Goal: Information Seeking & Learning: Learn about a topic

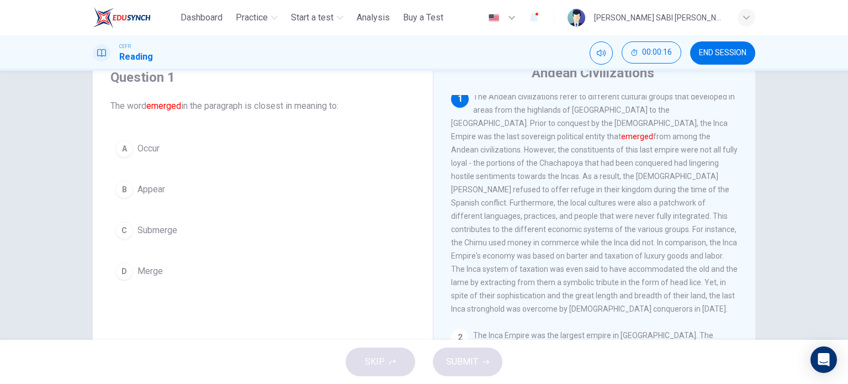
scroll to position [1, 0]
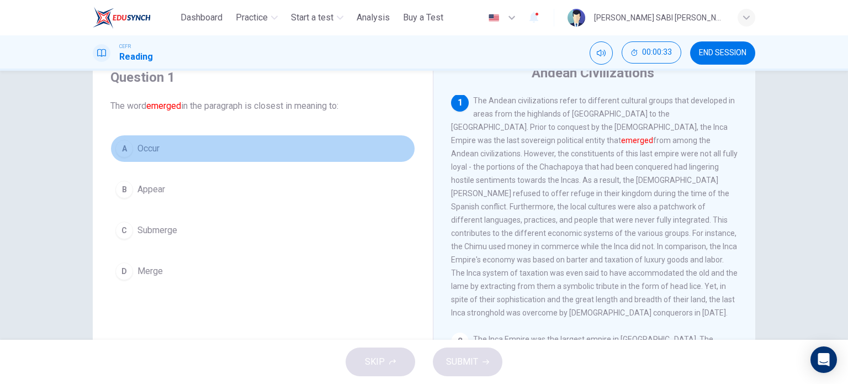
click at [125, 149] on div "A" at bounding box center [124, 149] width 18 height 18
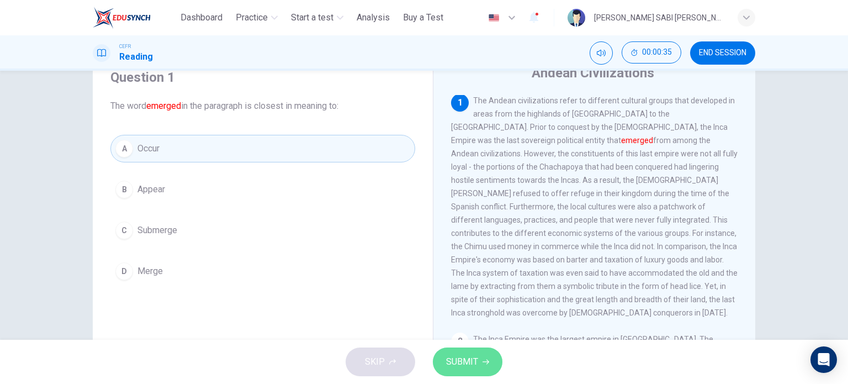
click at [465, 366] on span "SUBMIT" at bounding box center [462, 361] width 32 height 15
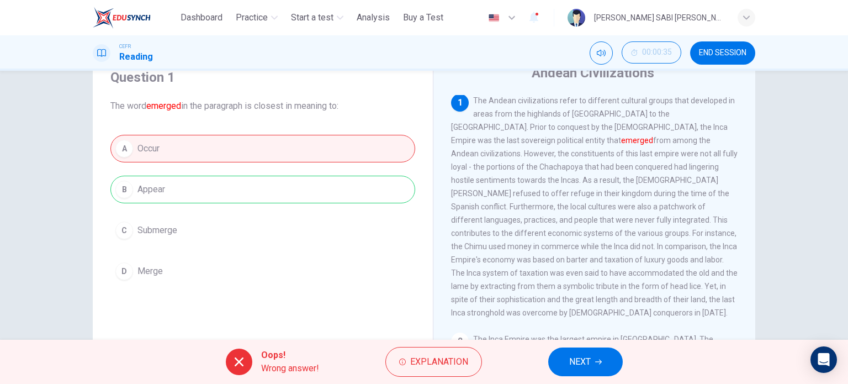
click at [589, 364] on span "NEXT" at bounding box center [580, 361] width 22 height 15
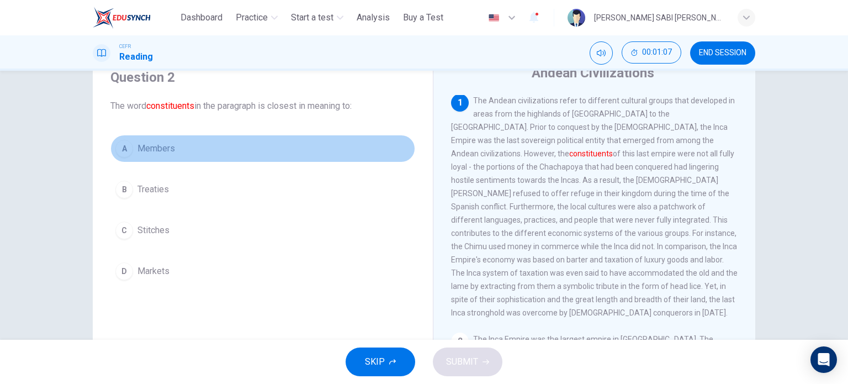
click at [119, 152] on div "A" at bounding box center [124, 149] width 18 height 18
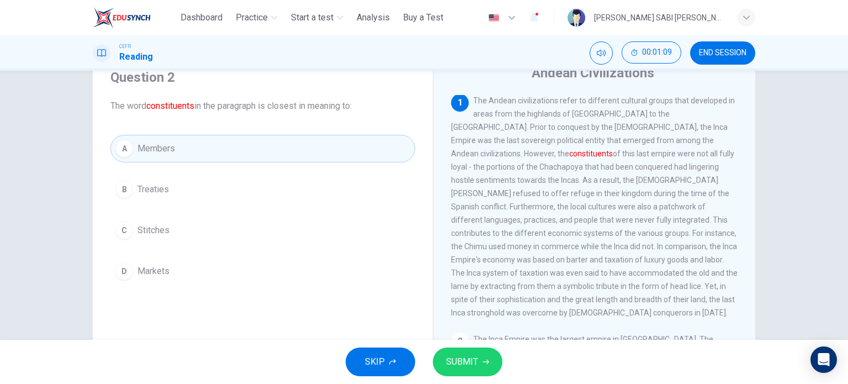
click at [446, 358] on span "SUBMIT" at bounding box center [462, 361] width 32 height 15
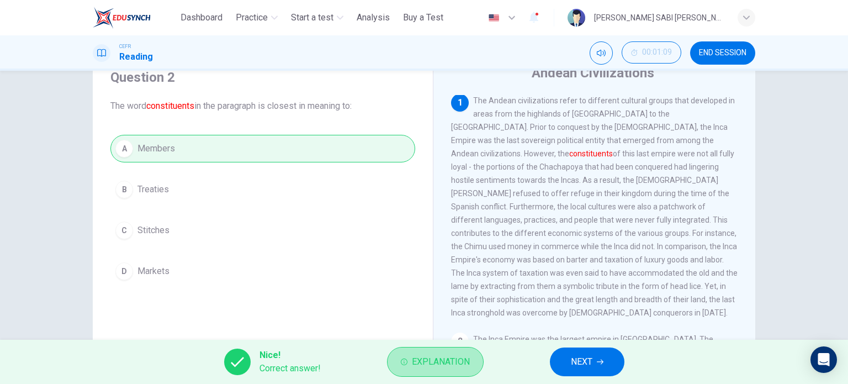
click at [446, 358] on span "Explanation" at bounding box center [441, 361] width 58 height 15
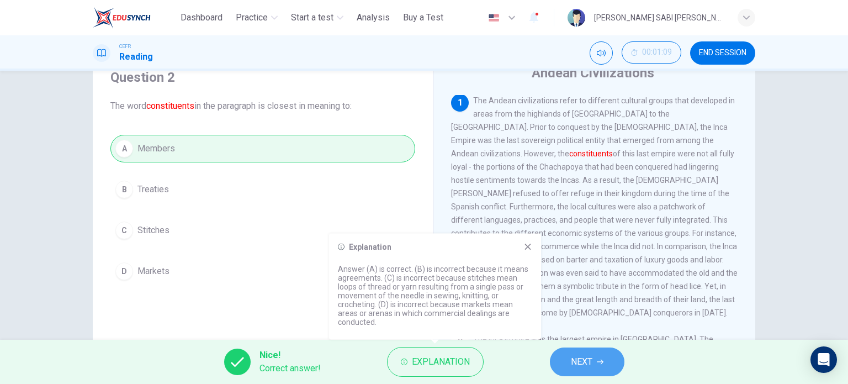
click at [595, 355] on button "NEXT" at bounding box center [587, 361] width 75 height 29
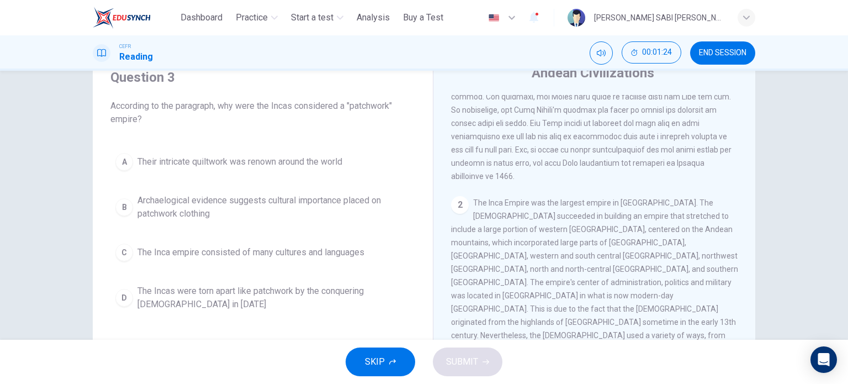
scroll to position [0, 0]
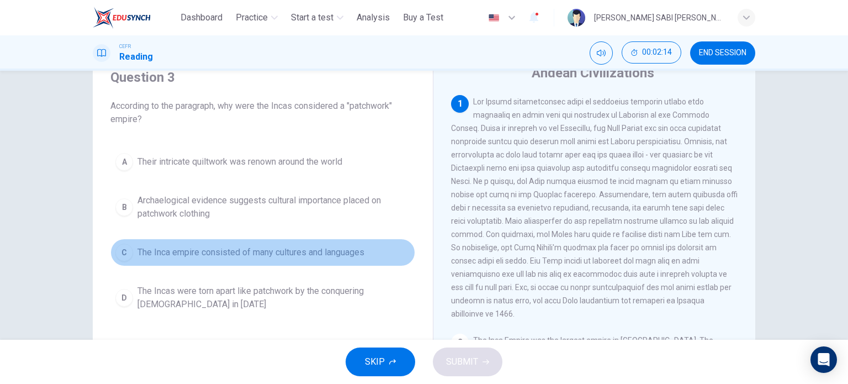
click at [126, 253] on div "C" at bounding box center [124, 252] width 18 height 18
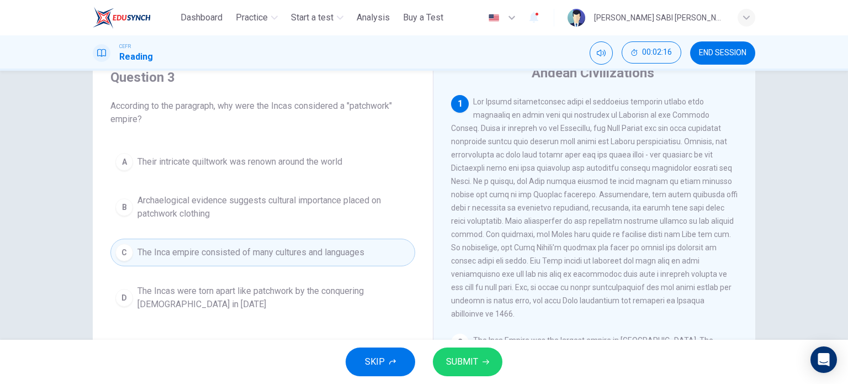
click at [486, 353] on button "SUBMIT" at bounding box center [468, 361] width 70 height 29
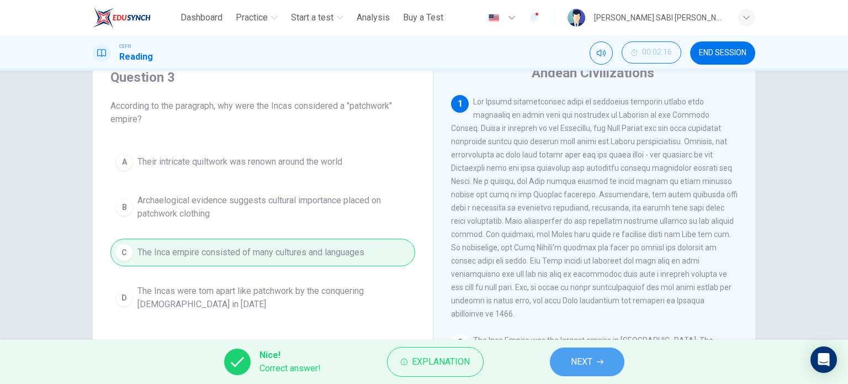
click at [591, 357] on span "NEXT" at bounding box center [582, 361] width 22 height 15
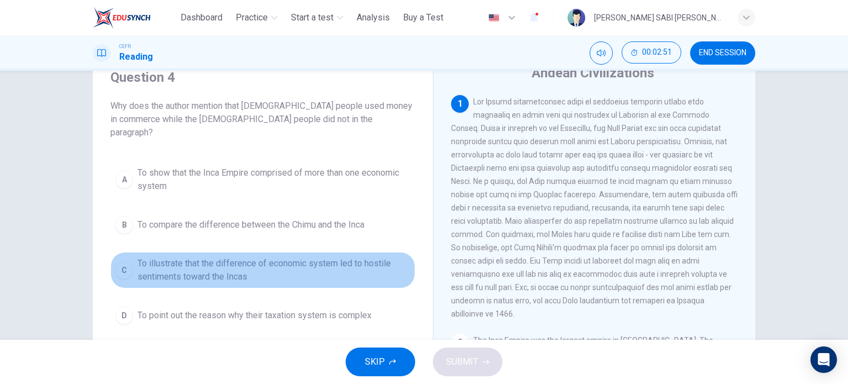
click at [226, 257] on span "To illustrate that the difference of economic system led to hostile sentiments …" at bounding box center [273, 270] width 273 height 27
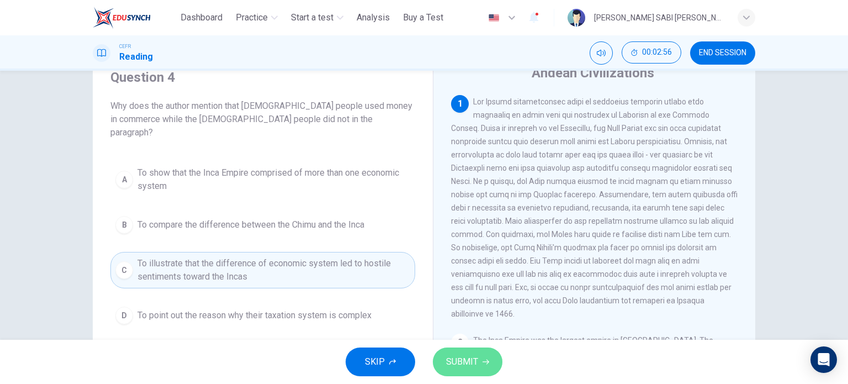
click at [454, 358] on span "SUBMIT" at bounding box center [462, 361] width 32 height 15
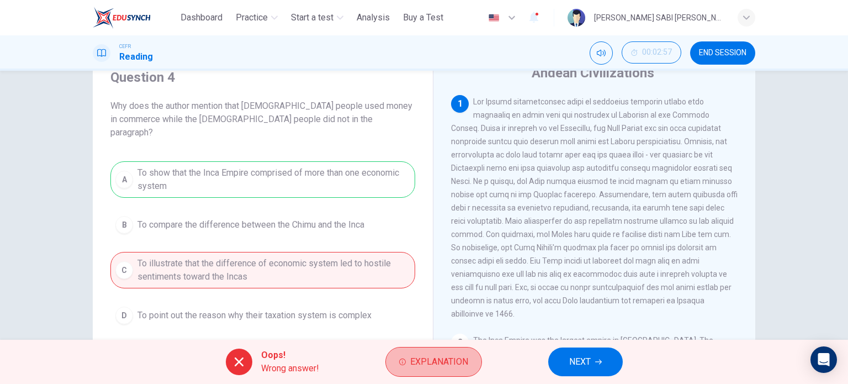
click at [454, 358] on span "Explanation" at bounding box center [439, 361] width 58 height 15
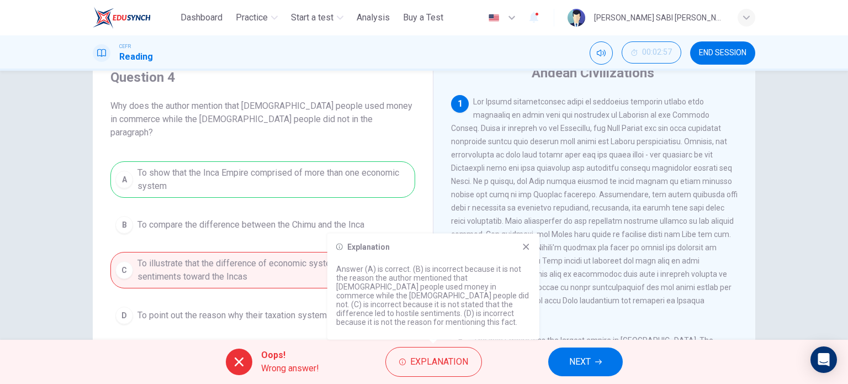
click at [569, 358] on span "NEXT" at bounding box center [580, 361] width 22 height 15
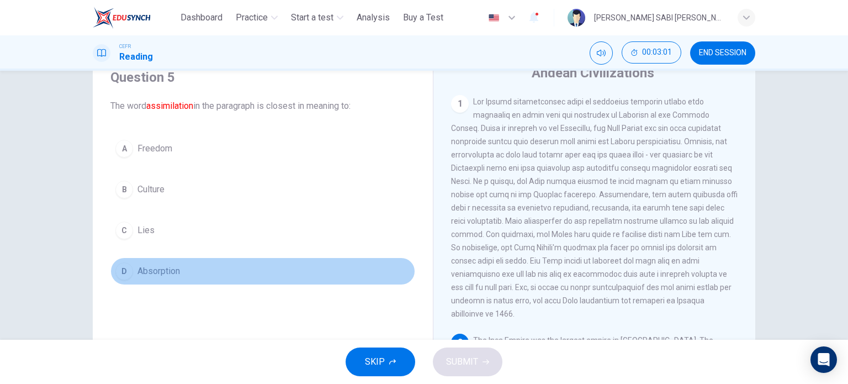
click at [148, 268] on span "Absorption" at bounding box center [158, 270] width 43 height 13
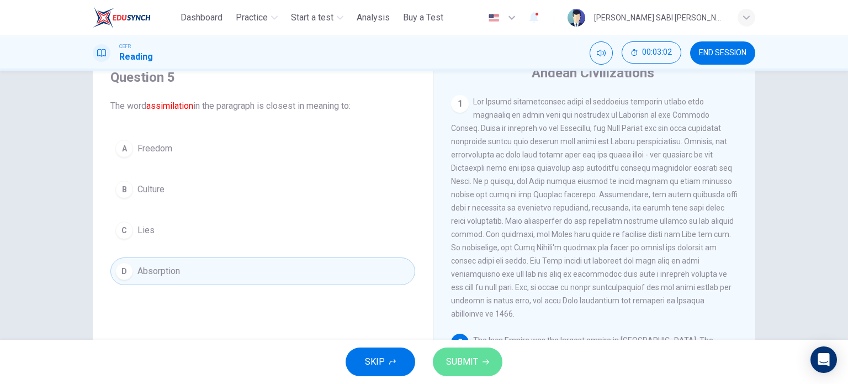
click at [474, 366] on span "SUBMIT" at bounding box center [462, 361] width 32 height 15
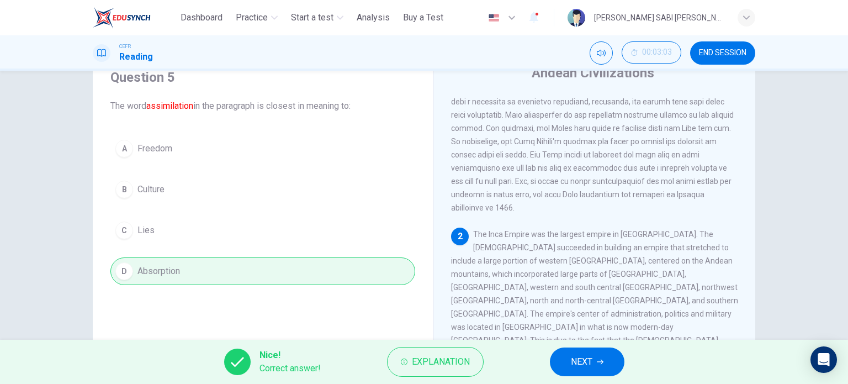
scroll to position [110, 0]
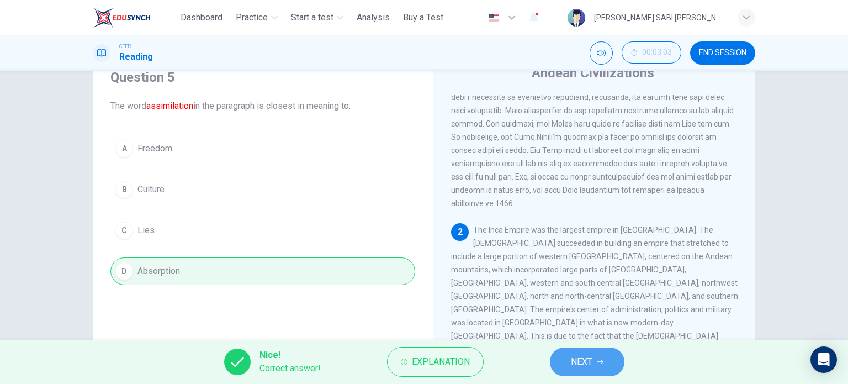
click at [596, 358] on button "NEXT" at bounding box center [587, 361] width 75 height 29
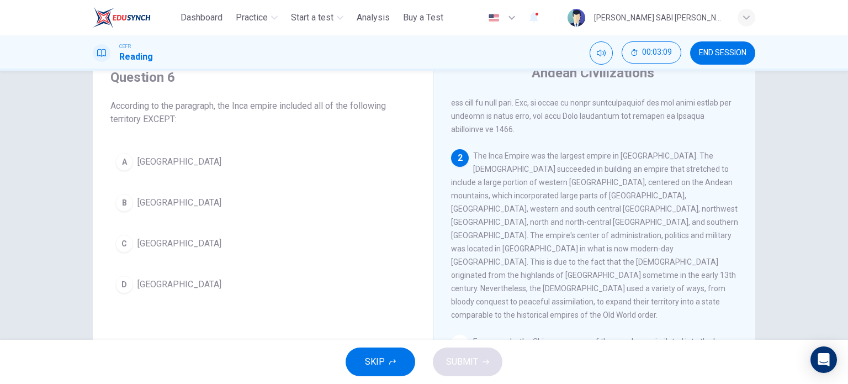
scroll to position [186, 0]
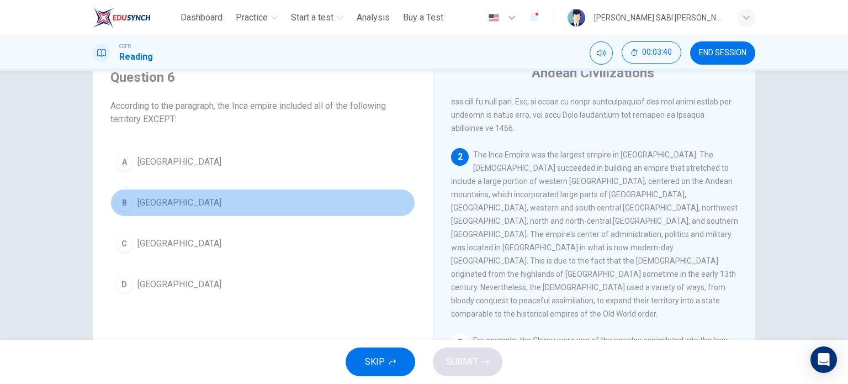
click at [126, 203] on div "B" at bounding box center [124, 203] width 18 height 18
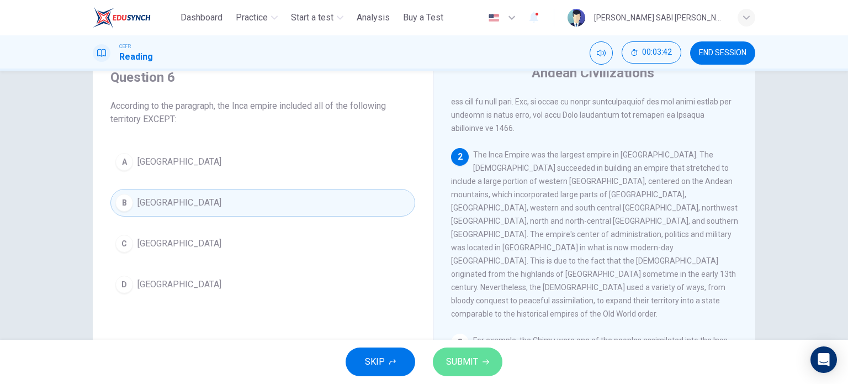
click at [473, 361] on span "SUBMIT" at bounding box center [462, 361] width 32 height 15
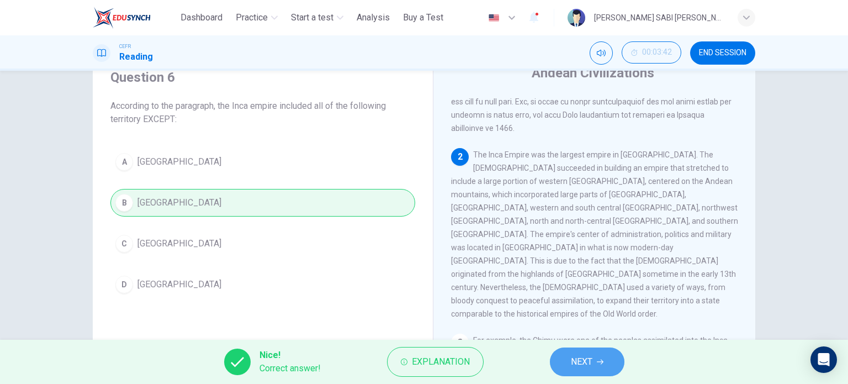
click at [603, 358] on icon "button" at bounding box center [600, 361] width 7 height 7
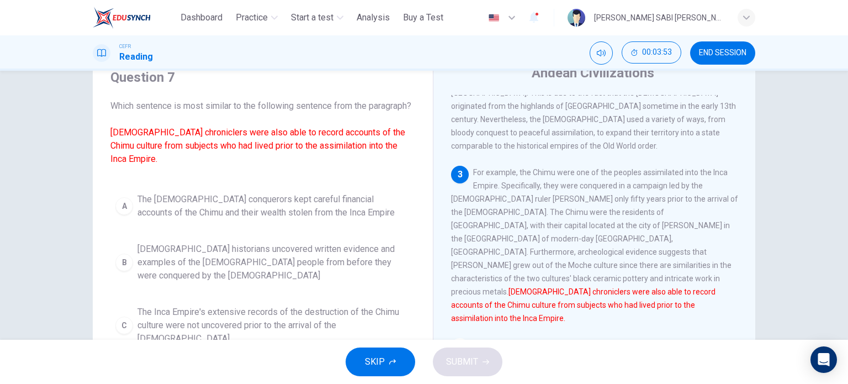
scroll to position [356, 0]
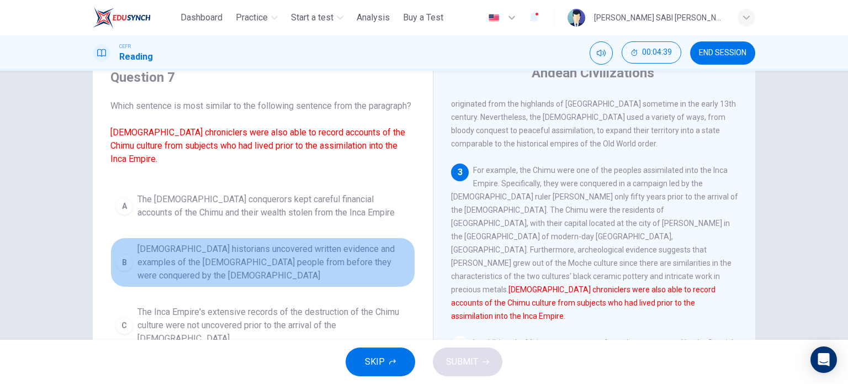
click at [129, 256] on div "B" at bounding box center [124, 262] width 18 height 18
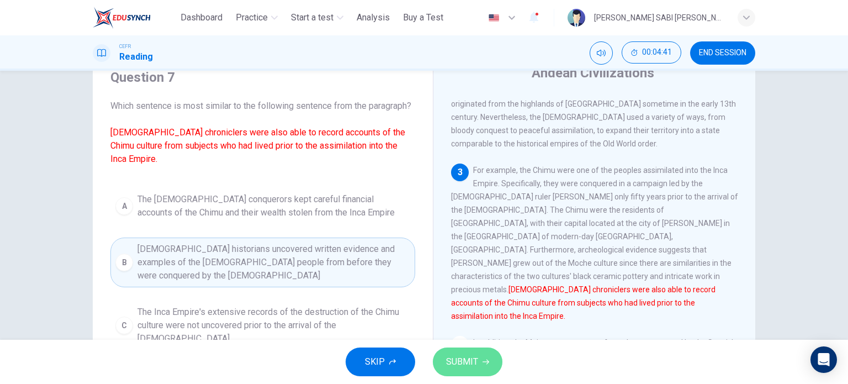
click at [473, 365] on span "SUBMIT" at bounding box center [462, 361] width 32 height 15
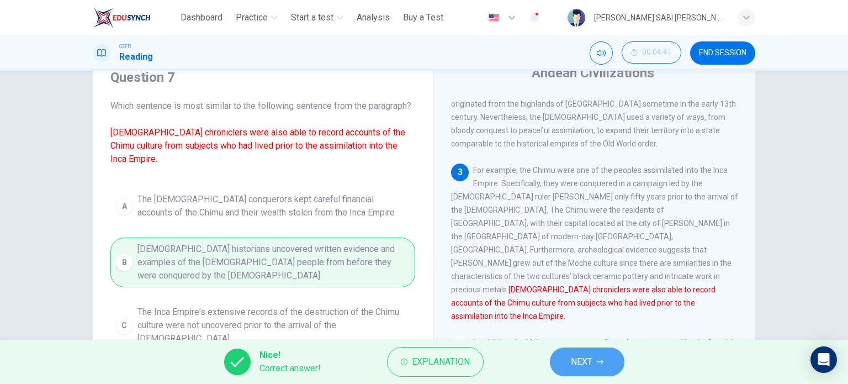
click at [584, 355] on span "NEXT" at bounding box center [582, 361] width 22 height 15
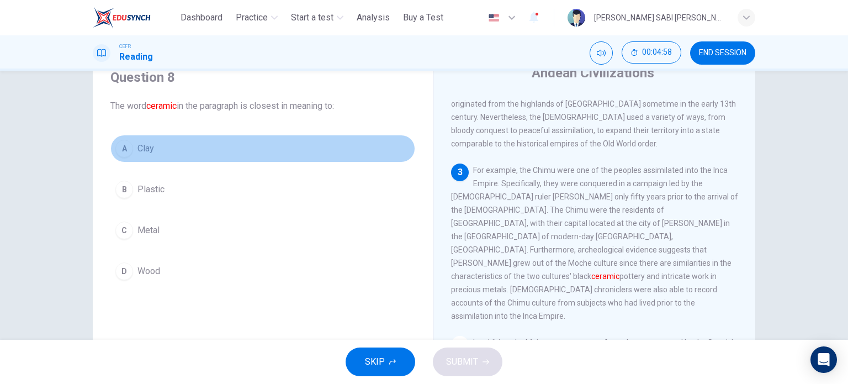
click at [129, 154] on button "A Clay" at bounding box center [262, 149] width 305 height 28
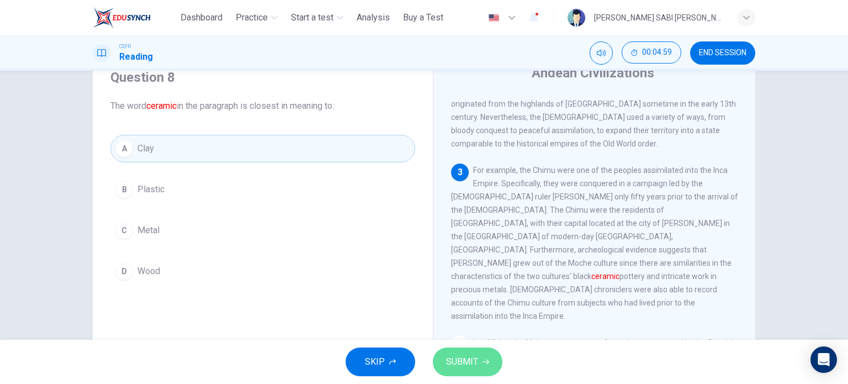
click at [452, 358] on span "SUBMIT" at bounding box center [462, 361] width 32 height 15
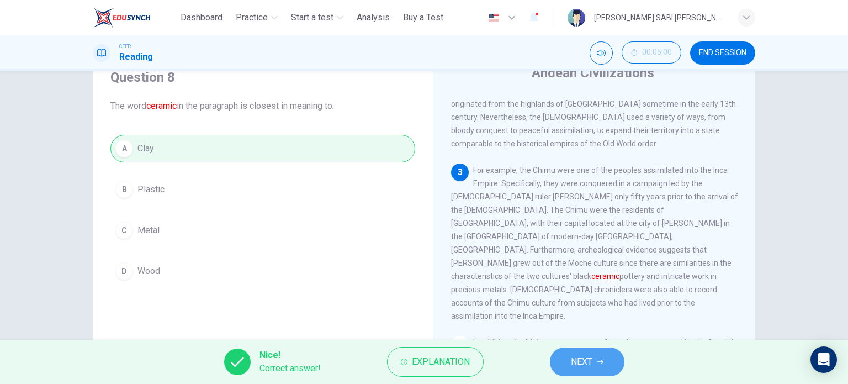
click at [585, 359] on span "NEXT" at bounding box center [582, 361] width 22 height 15
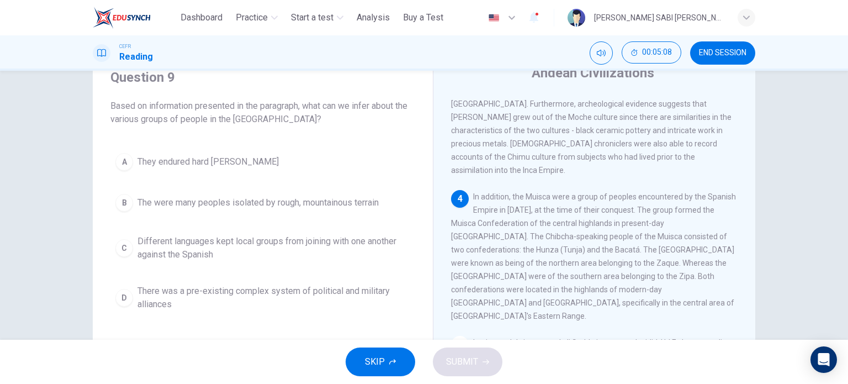
scroll to position [503, 0]
click at [547, 190] on span "In addition, the Muisca were a group of peoples encountered by the Spanish Empi…" at bounding box center [593, 254] width 285 height 128
click at [234, 206] on span "The were many peoples isolated by rough, mountainous terrain" at bounding box center [257, 202] width 241 height 13
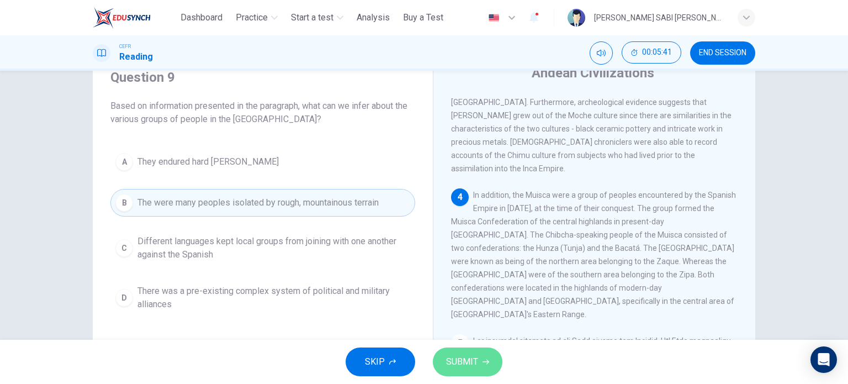
click at [466, 357] on span "SUBMIT" at bounding box center [462, 361] width 32 height 15
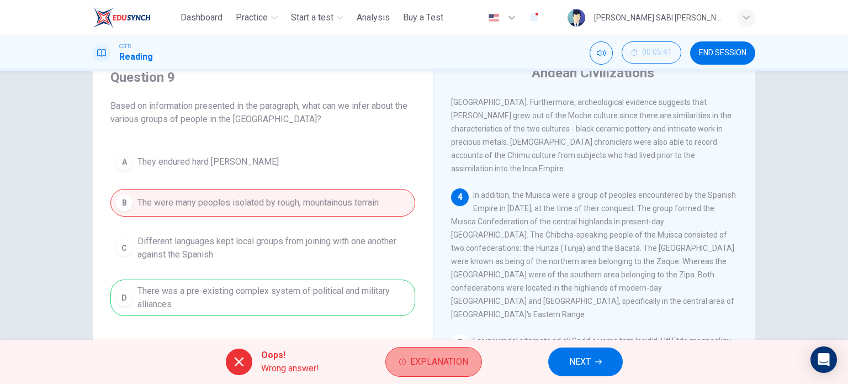
click at [438, 370] on button "Explanation" at bounding box center [433, 362] width 97 height 30
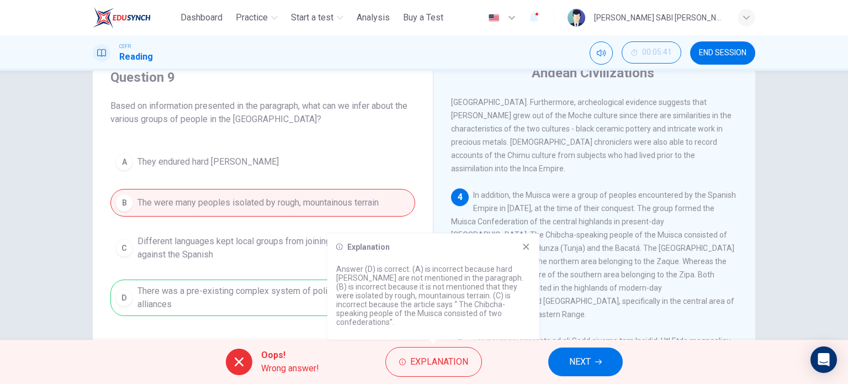
click at [527, 250] on icon at bounding box center [526, 246] width 6 height 6
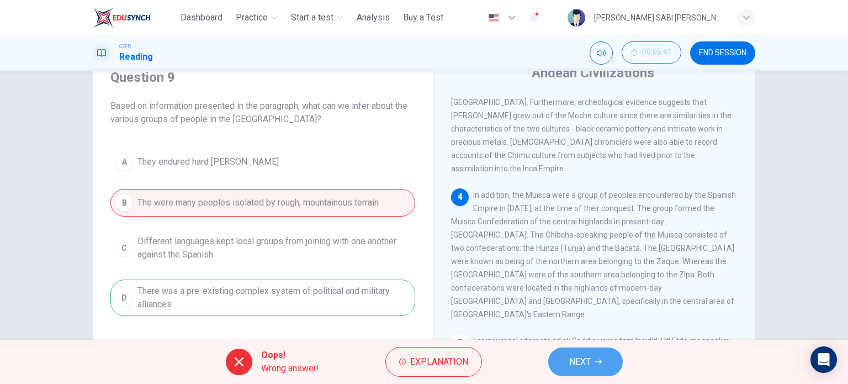
click at [592, 358] on button "NEXT" at bounding box center [585, 361] width 75 height 29
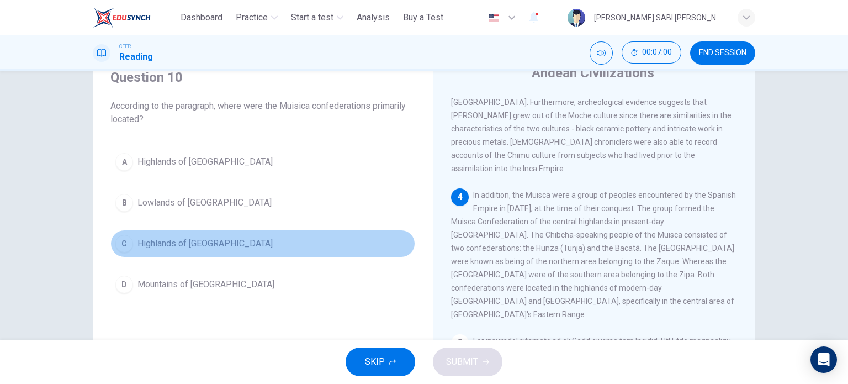
click at [200, 238] on span "Highlands of Colombia" at bounding box center [204, 243] width 135 height 13
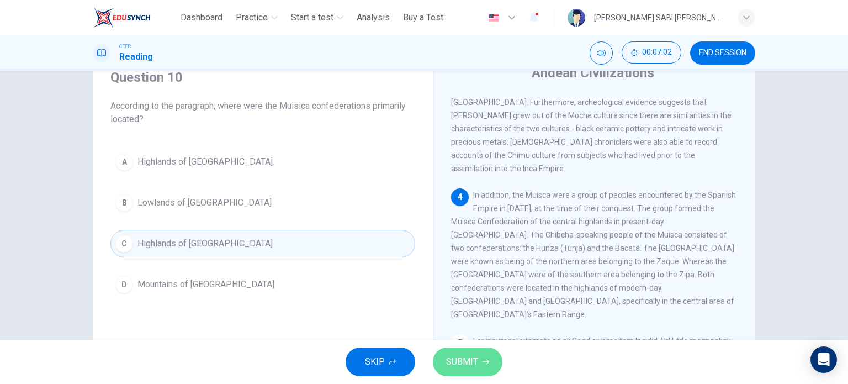
click at [483, 359] on icon "button" at bounding box center [486, 361] width 7 height 7
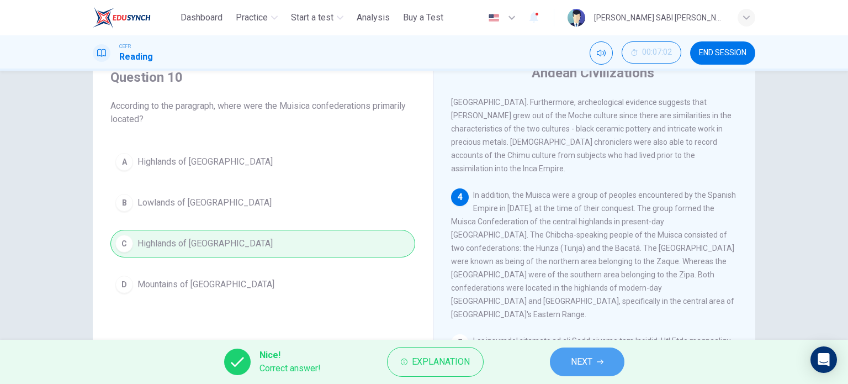
click at [601, 356] on button "NEXT" at bounding box center [587, 361] width 75 height 29
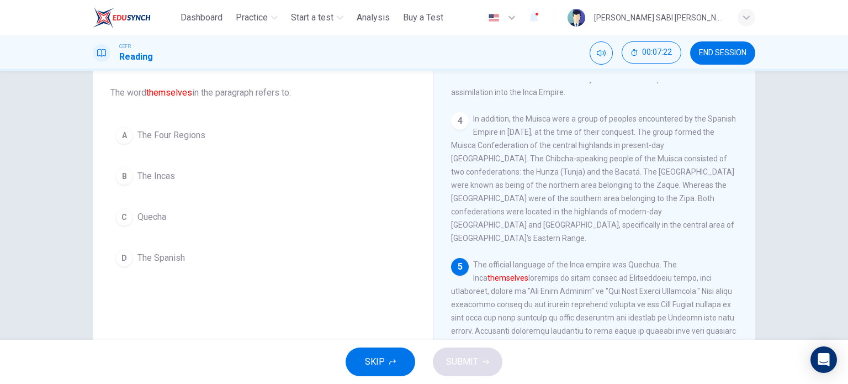
scroll to position [59, 0]
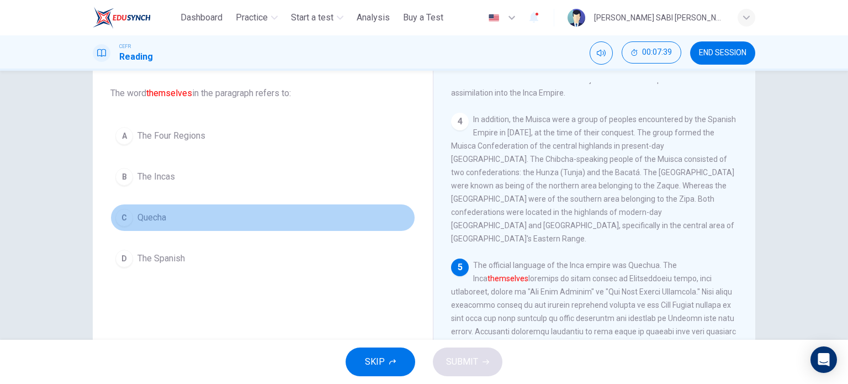
click at [161, 214] on span "Quecha" at bounding box center [151, 217] width 29 height 13
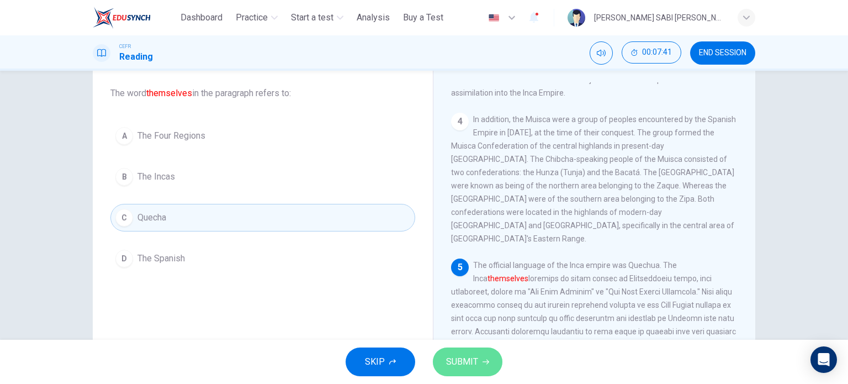
click at [473, 361] on span "SUBMIT" at bounding box center [462, 361] width 32 height 15
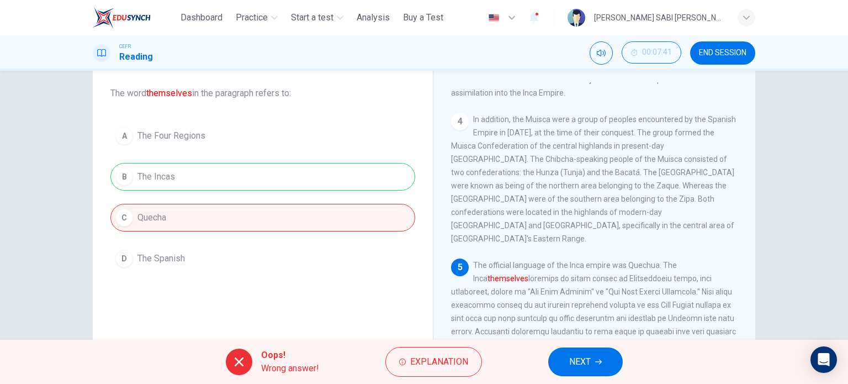
click at [473, 361] on button "Explanation" at bounding box center [433, 362] width 97 height 30
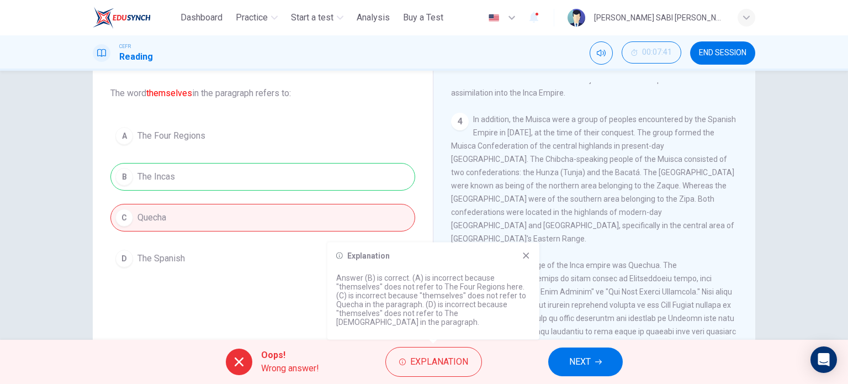
click at [525, 253] on icon at bounding box center [526, 255] width 9 height 9
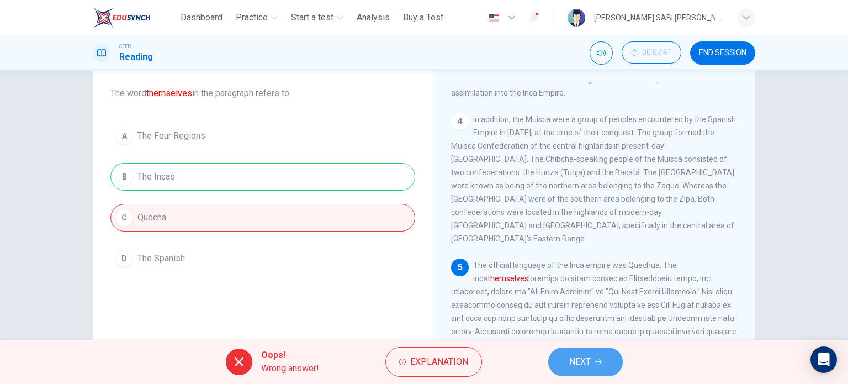
click at [615, 357] on button "NEXT" at bounding box center [585, 361] width 75 height 29
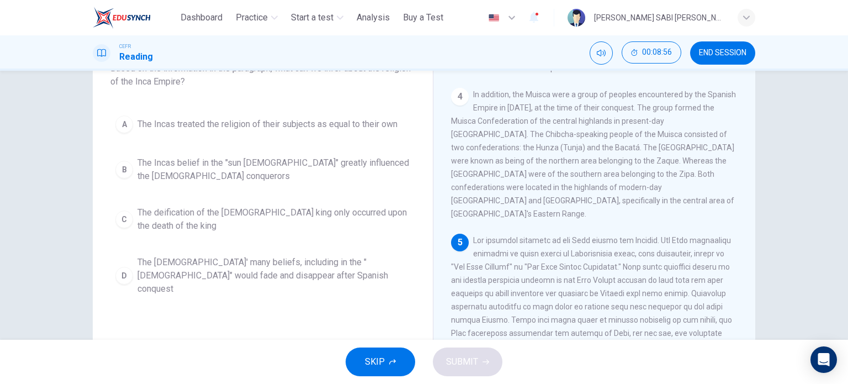
scroll to position [84, 0]
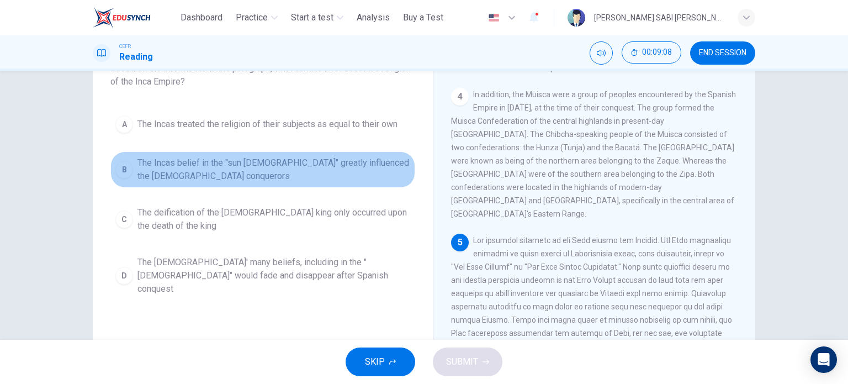
click at [199, 164] on span "The Incas belief in the "sun god" greatly influenced the Spanish conquerors" at bounding box center [273, 169] width 273 height 27
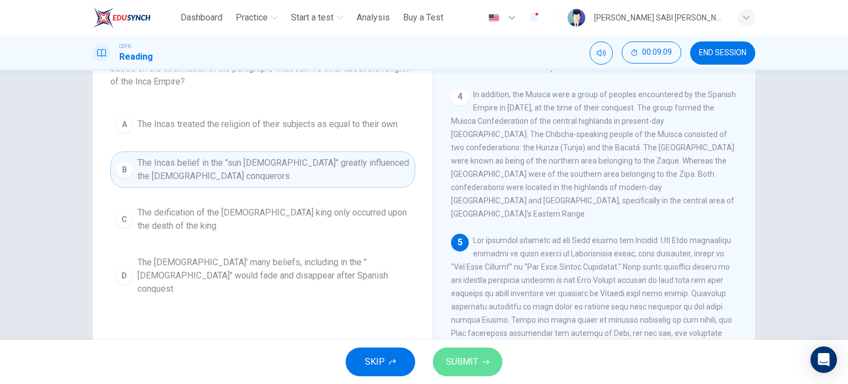
click at [460, 359] on span "SUBMIT" at bounding box center [462, 361] width 32 height 15
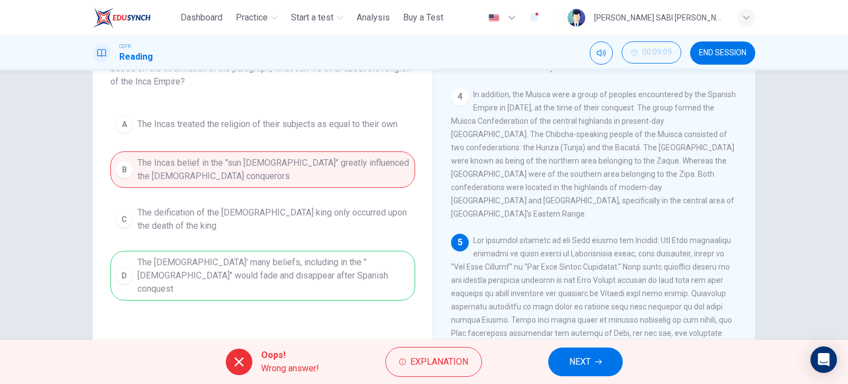
click at [460, 359] on span "Explanation" at bounding box center [439, 361] width 58 height 15
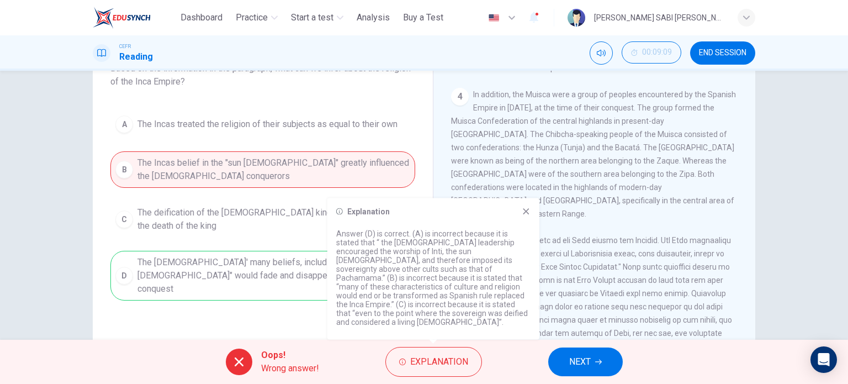
click at [528, 216] on icon at bounding box center [526, 211] width 9 height 9
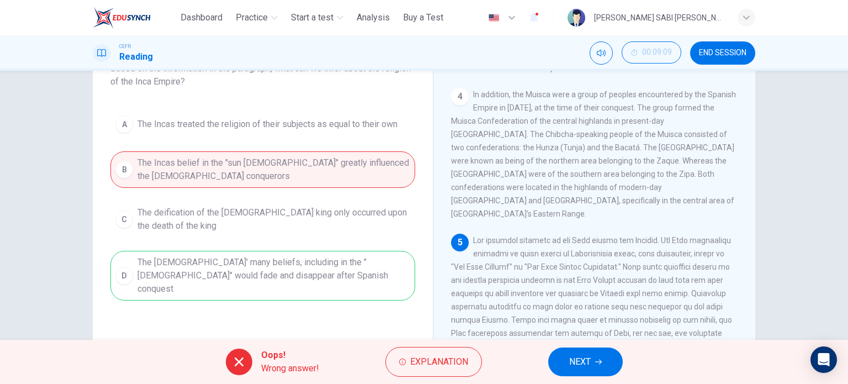
click at [596, 355] on button "NEXT" at bounding box center [585, 361] width 75 height 29
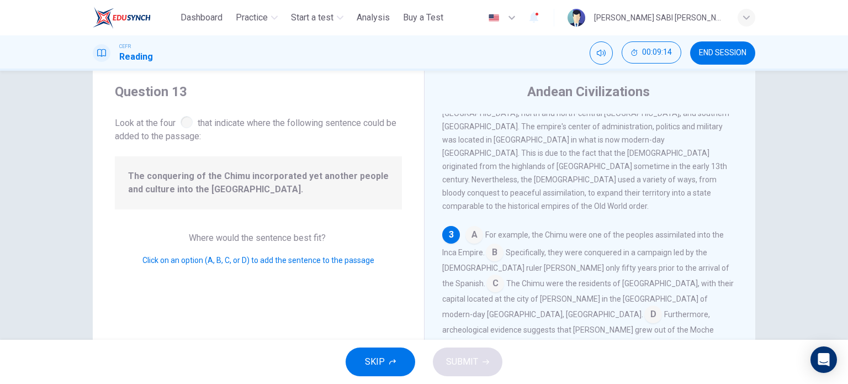
scroll to position [34, 0]
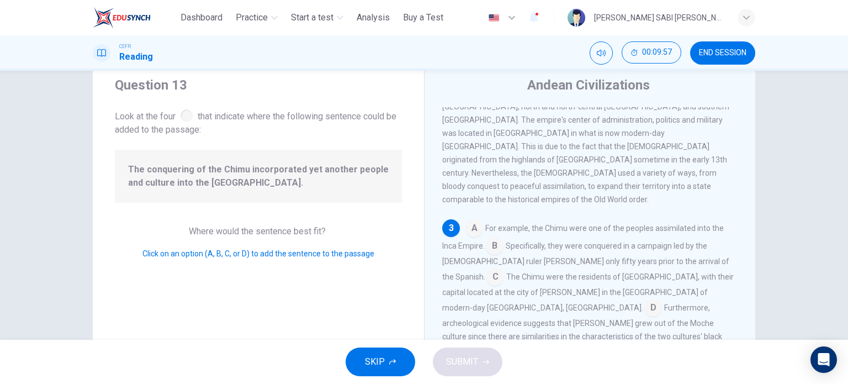
click at [470, 220] on input at bounding box center [474, 229] width 18 height 18
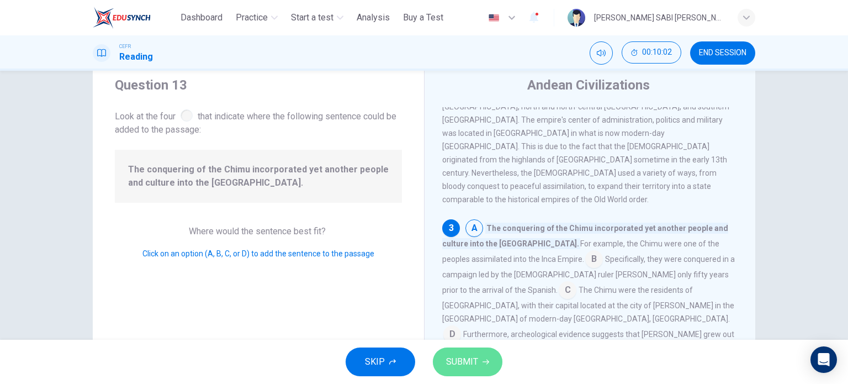
click at [462, 356] on span "SUBMIT" at bounding box center [462, 361] width 32 height 15
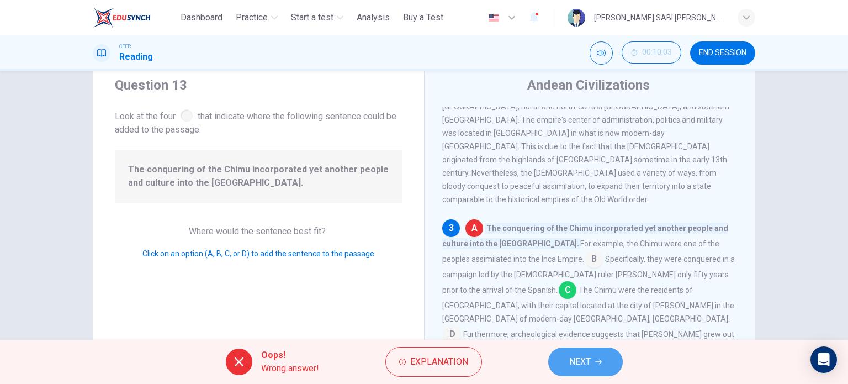
click at [596, 351] on button "NEXT" at bounding box center [585, 361] width 75 height 29
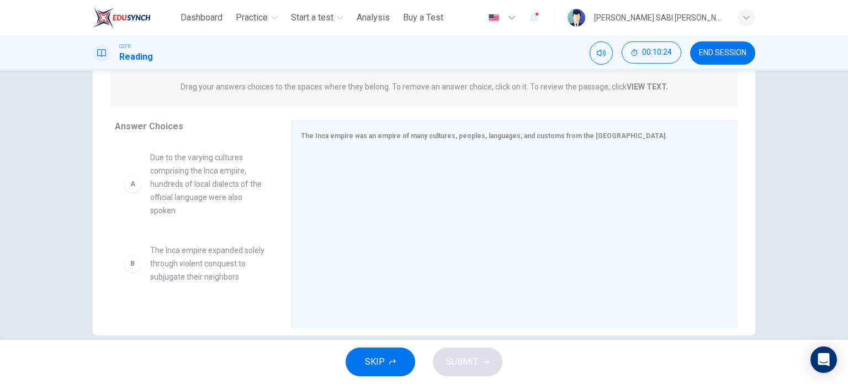
scroll to position [159, 0]
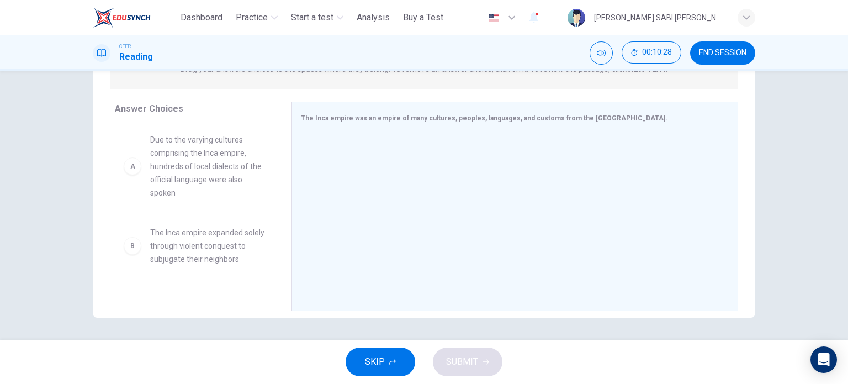
click at [208, 205] on div "A Due to the varying cultures comprising the Inca empire, hundreds of local dia…" at bounding box center [194, 166] width 159 height 84
drag, startPoint x: 280, startPoint y: 149, endPoint x: 277, endPoint y: 166, distance: 17.4
click at [277, 166] on div "Answer Choices A Due to the varying cultures comprising the Inca empire, hundre…" at bounding box center [192, 209] width 199 height 214
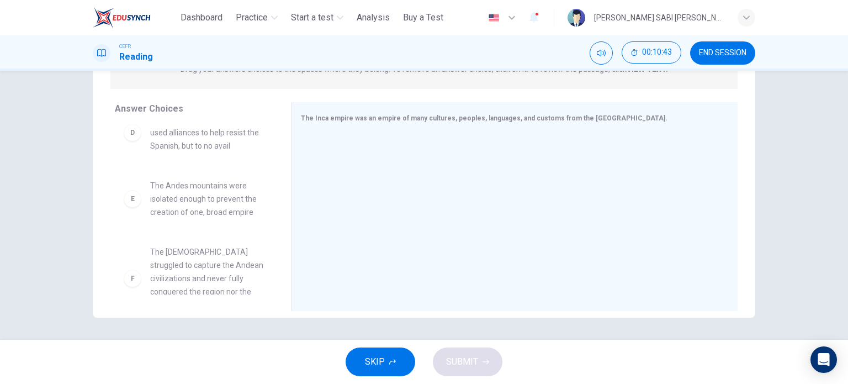
scroll to position [285, 0]
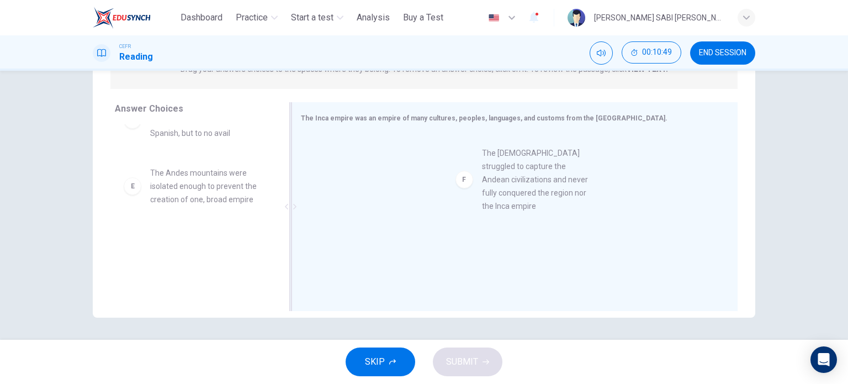
drag, startPoint x: 213, startPoint y: 252, endPoint x: 548, endPoint y: 176, distance: 343.6
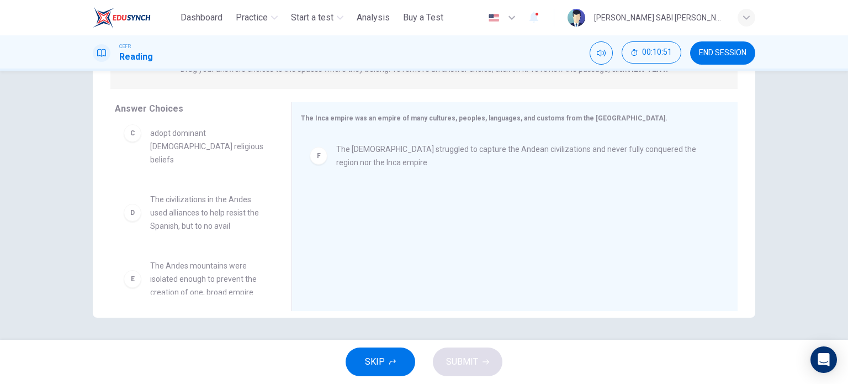
scroll to position [0, 0]
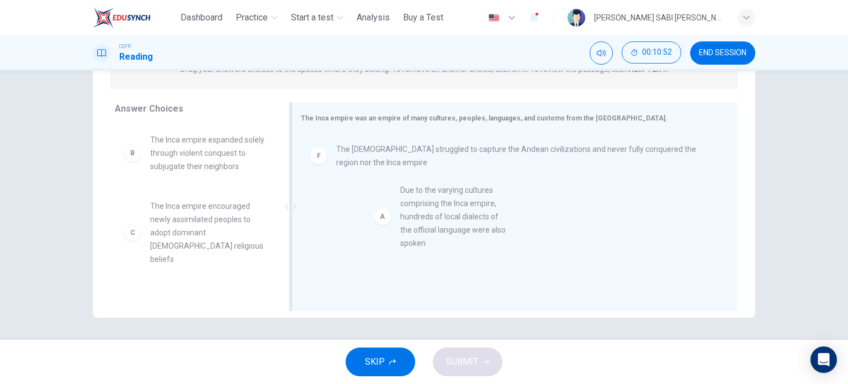
drag, startPoint x: 190, startPoint y: 161, endPoint x: 449, endPoint y: 210, distance: 264.1
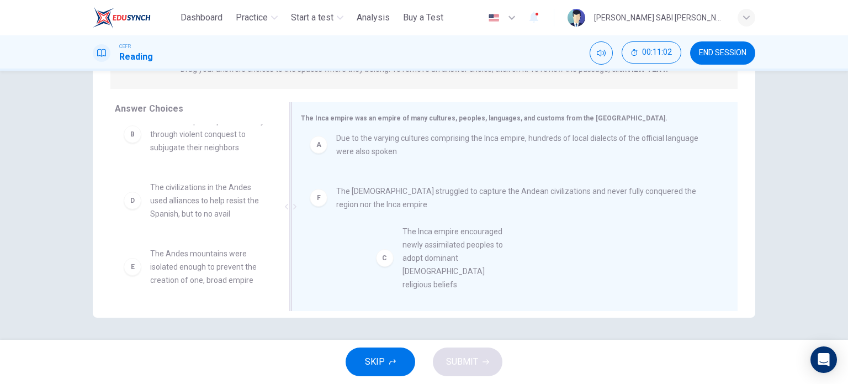
scroll to position [11, 0]
drag, startPoint x: 167, startPoint y: 215, endPoint x: 427, endPoint y: 259, distance: 263.8
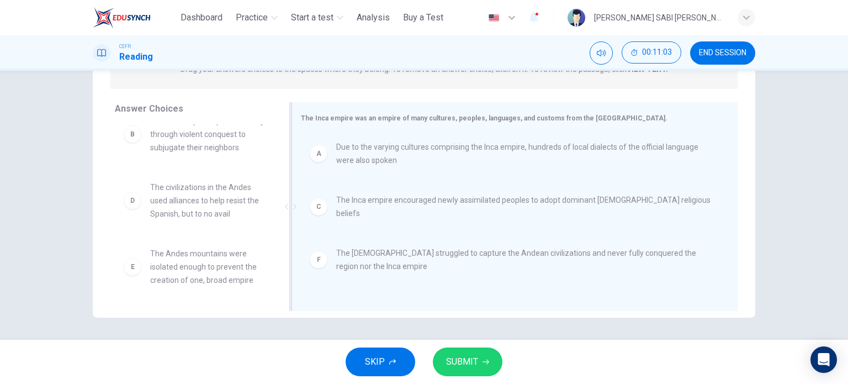
scroll to position [0, 0]
click at [473, 361] on span "SUBMIT" at bounding box center [462, 361] width 32 height 15
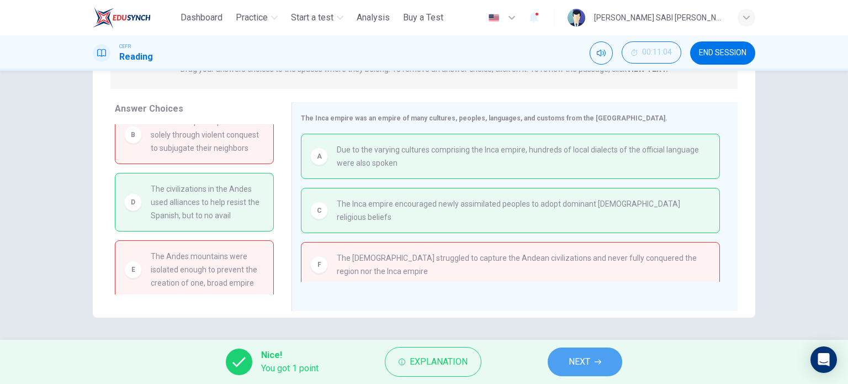
click at [601, 361] on icon "button" at bounding box center [598, 361] width 7 height 7
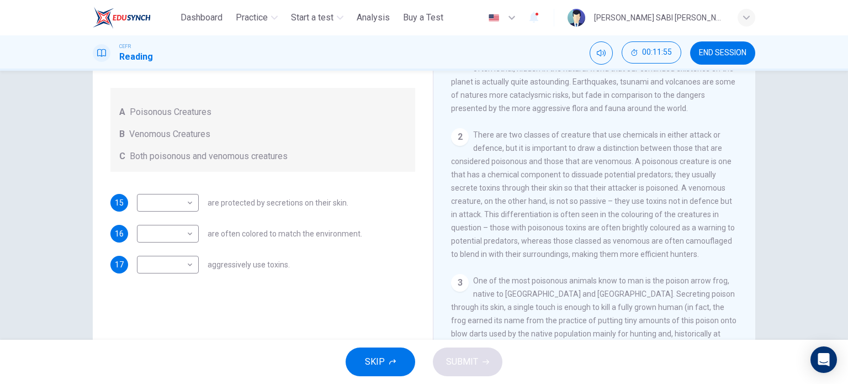
scroll to position [194, 0]
click at [188, 264] on body "This site uses cookies, as explained in our Privacy Policy . If you agree to th…" at bounding box center [424, 192] width 848 height 384
click at [179, 282] on li "A" at bounding box center [165, 282] width 62 height 18
type input "*"
click at [192, 234] on div "​ ​" at bounding box center [168, 234] width 62 height 18
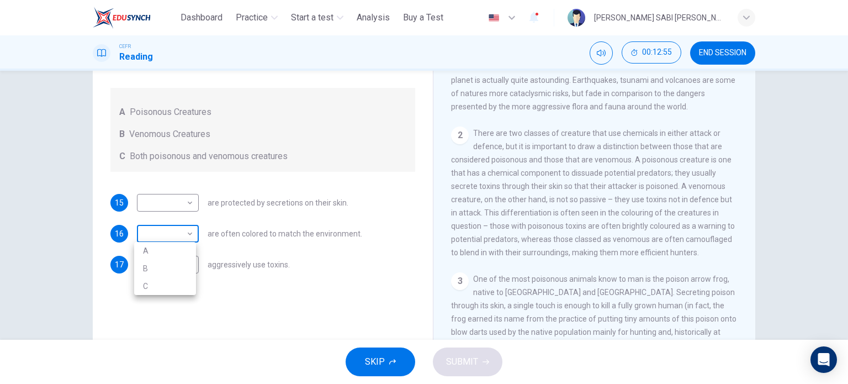
click at [188, 232] on body "This site uses cookies, as explained in our Privacy Policy . If you agree to th…" at bounding box center [424, 192] width 848 height 384
click at [170, 268] on li "B" at bounding box center [165, 269] width 62 height 18
type input "*"
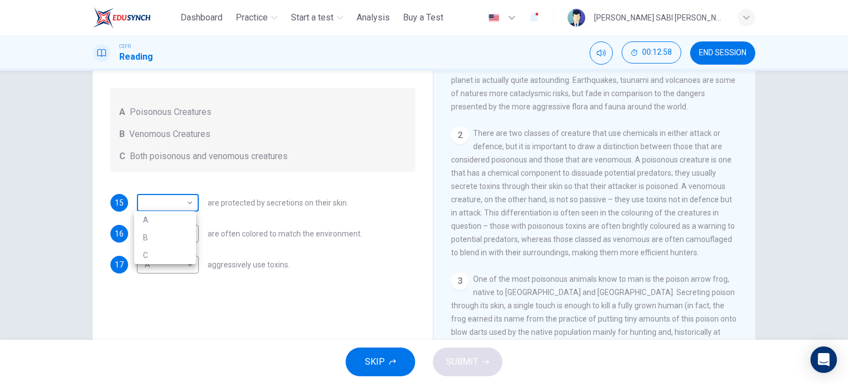
click at [190, 203] on body "This site uses cookies, as explained in our Privacy Policy . If you agree to th…" at bounding box center [424, 192] width 848 height 384
click at [176, 250] on li "C" at bounding box center [165, 255] width 62 height 18
type input "*"
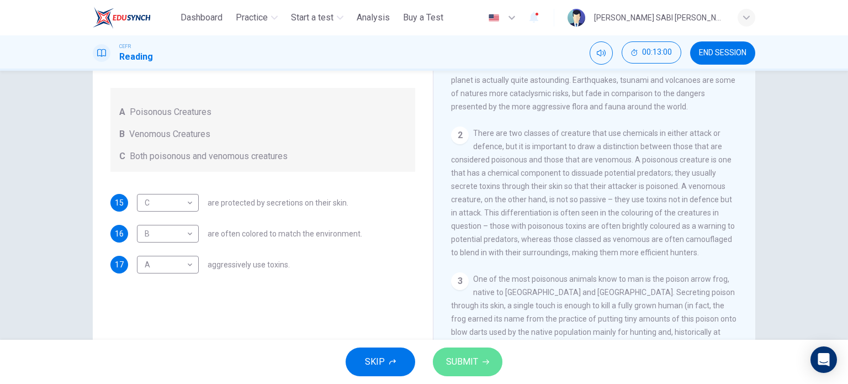
click at [475, 361] on span "SUBMIT" at bounding box center [462, 361] width 32 height 15
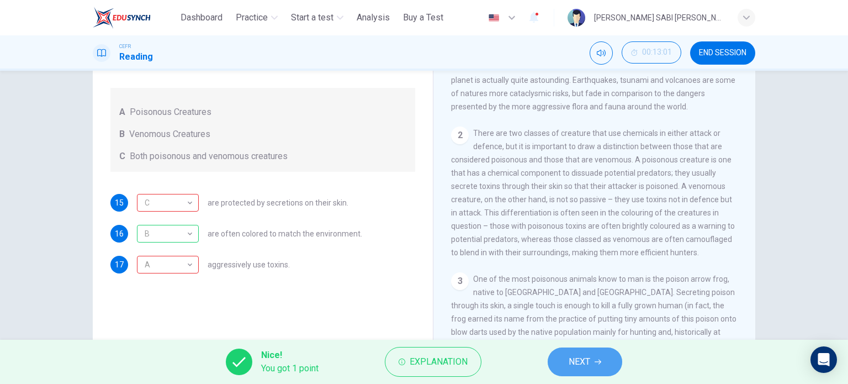
click at [578, 370] on button "NEXT" at bounding box center [585, 361] width 75 height 29
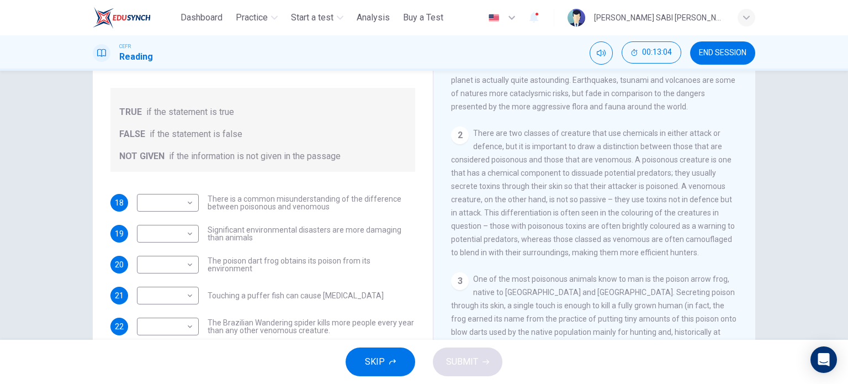
drag, startPoint x: 414, startPoint y: 161, endPoint x: 412, endPoint y: 252, distance: 91.1
click at [412, 252] on div "Questions 18 - 24 Do the following statements agree with the information given …" at bounding box center [263, 189] width 322 height 437
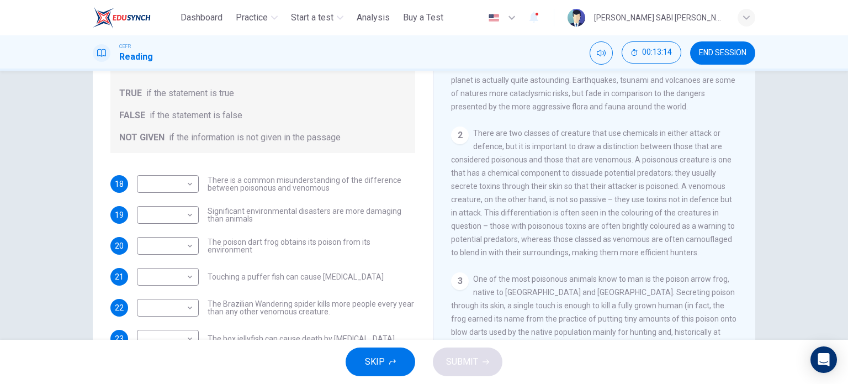
scroll to position [24, 0]
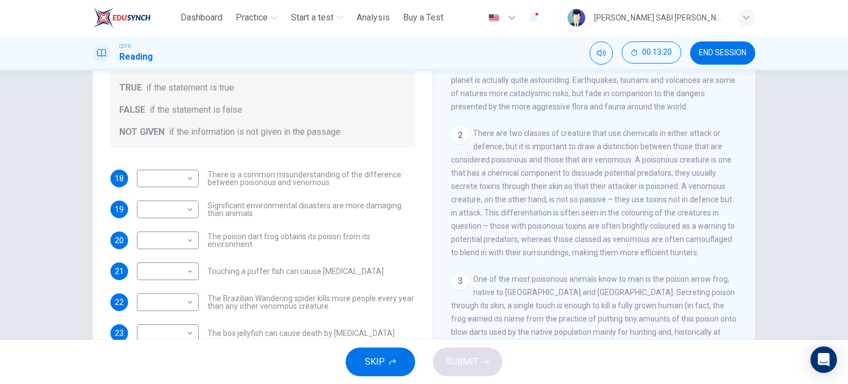
drag, startPoint x: 752, startPoint y: 165, endPoint x: 753, endPoint y: 183, distance: 17.7
click at [753, 183] on div "Questions 18 - 24 Do the following statements agree with the information given …" at bounding box center [424, 152] width 698 height 384
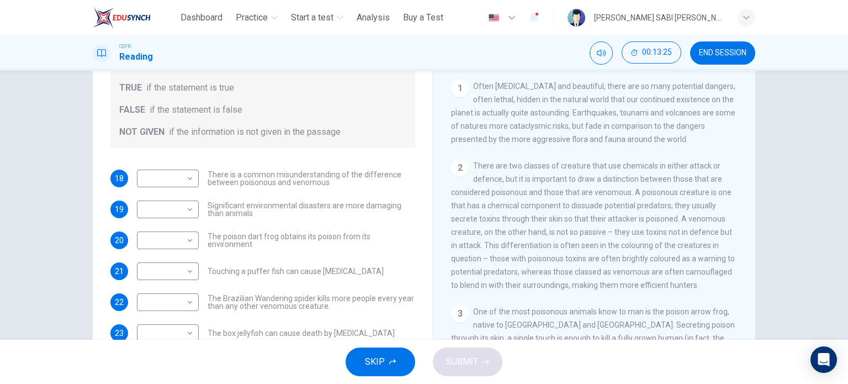
scroll to position [131, 0]
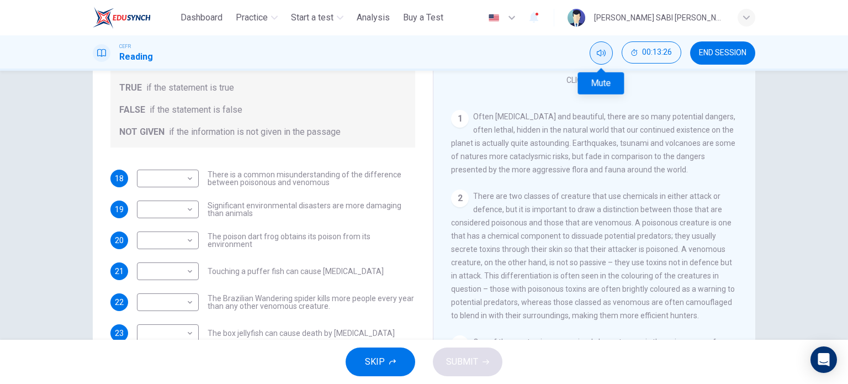
click at [600, 49] on icon "Mute" at bounding box center [601, 53] width 9 height 9
click at [600, 49] on icon "Unmute" at bounding box center [601, 53] width 9 height 9
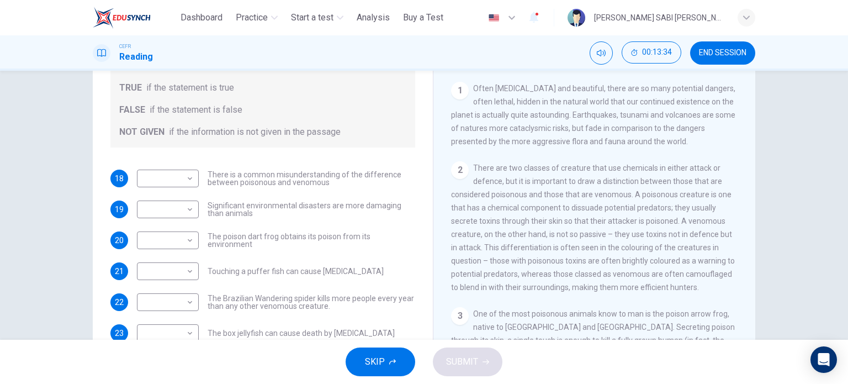
scroll to position [161, 0]
click at [720, 57] on button "END SESSION" at bounding box center [722, 52] width 65 height 23
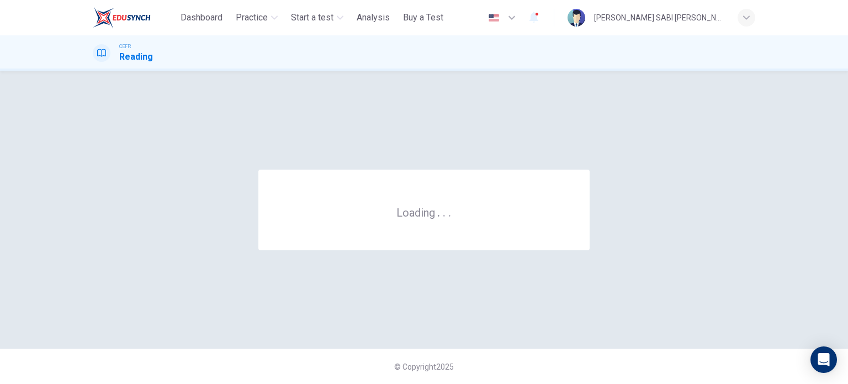
scroll to position [0, 0]
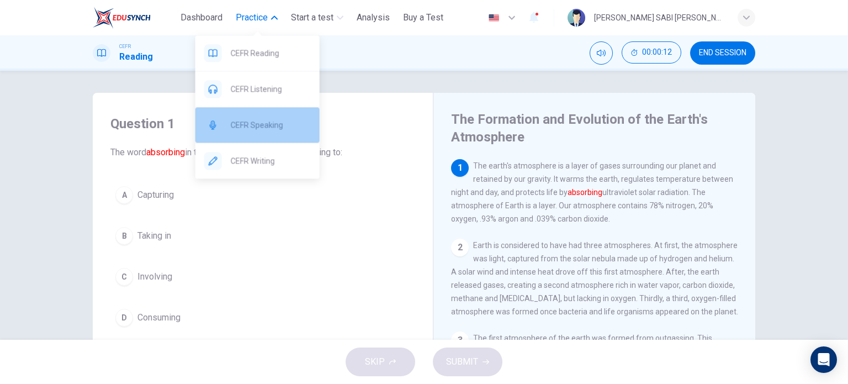
click at [267, 125] on span "CEFR Speaking" at bounding box center [271, 124] width 80 height 13
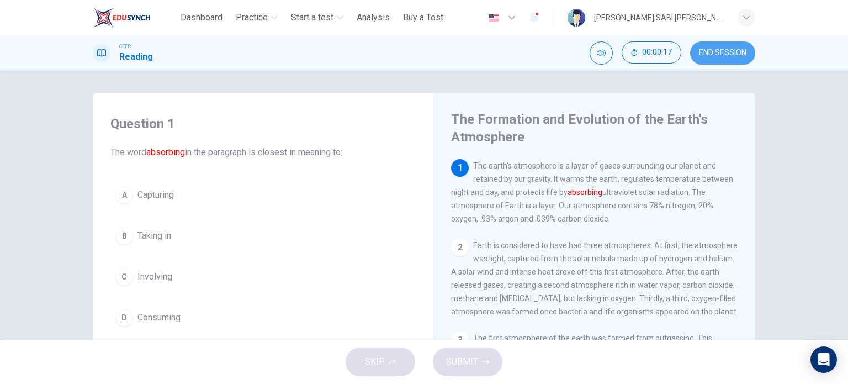
click at [736, 47] on button "END SESSION" at bounding box center [722, 52] width 65 height 23
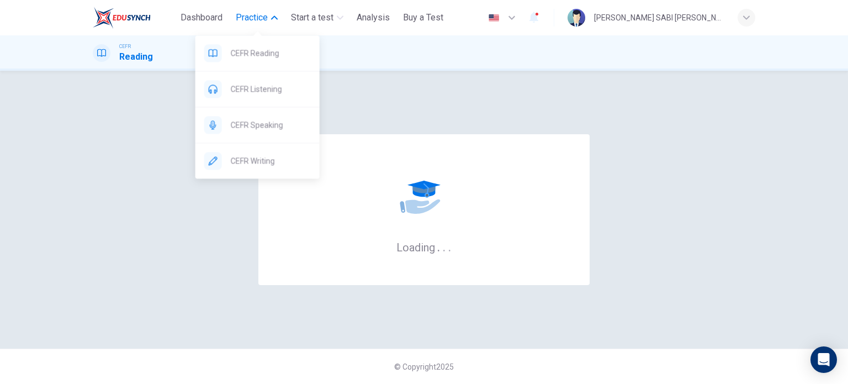
click at [265, 24] on span "Practice" at bounding box center [252, 17] width 32 height 13
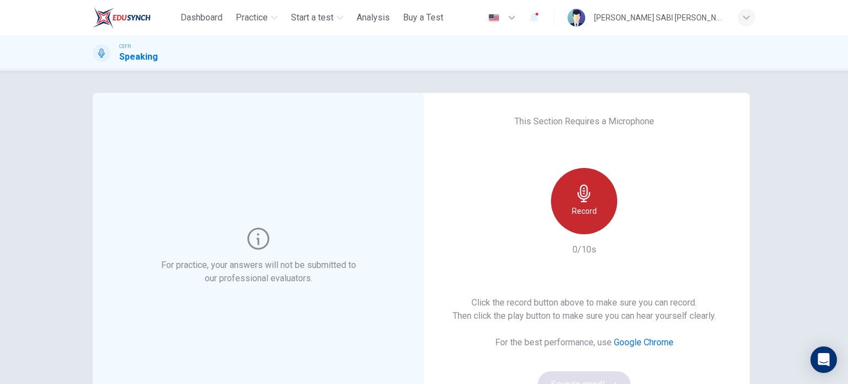
click at [594, 215] on div "Record" at bounding box center [584, 201] width 66 height 66
click at [594, 215] on div "Stop" at bounding box center [584, 201] width 66 height 66
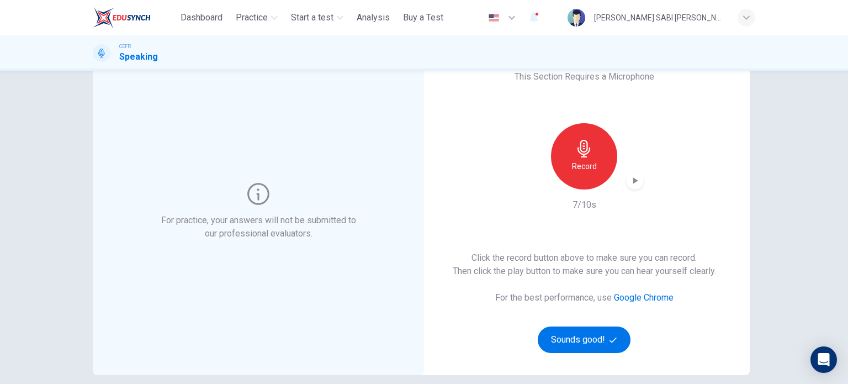
scroll to position [47, 0]
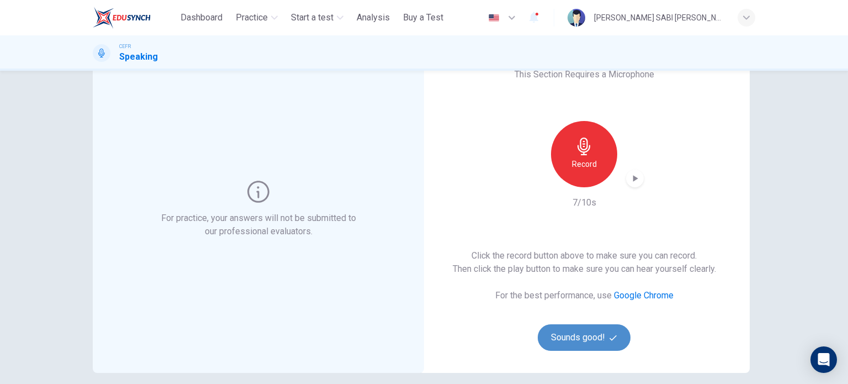
click at [586, 337] on button "Sounds good!" at bounding box center [584, 337] width 93 height 27
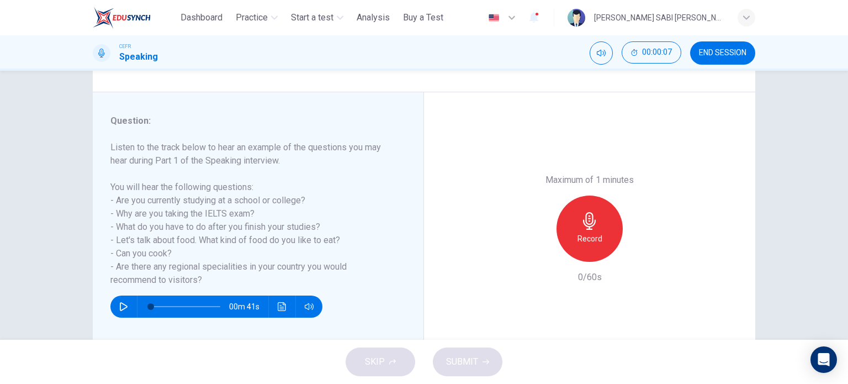
scroll to position [116, 0]
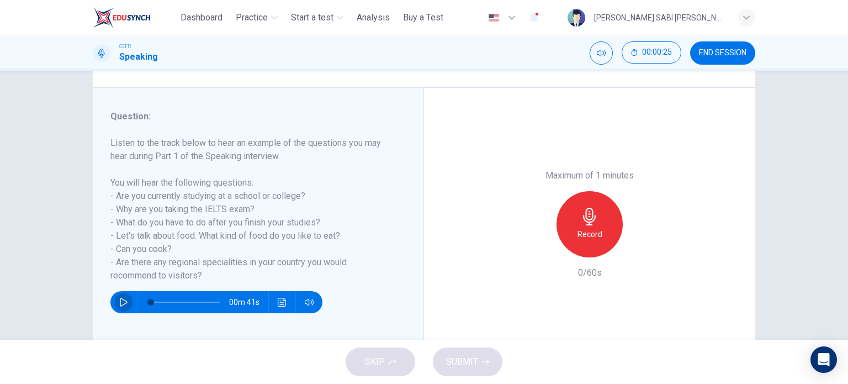
click at [119, 303] on icon "button" at bounding box center [123, 302] width 9 height 9
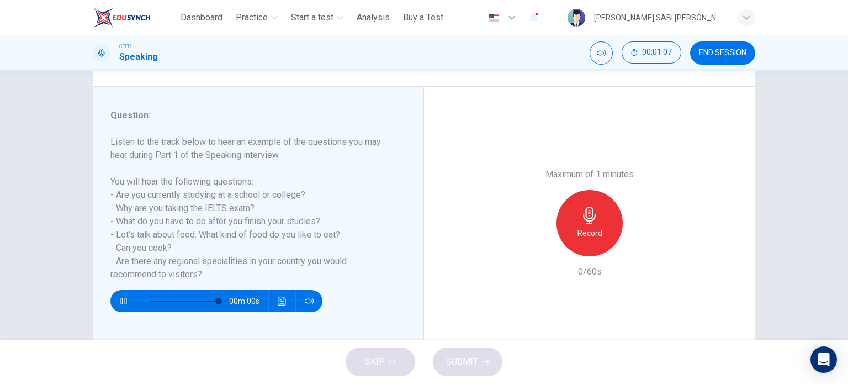
type input "*"
click at [590, 237] on h6 "Record" at bounding box center [590, 232] width 25 height 13
click at [479, 363] on button "SUBMIT" at bounding box center [468, 361] width 70 height 29
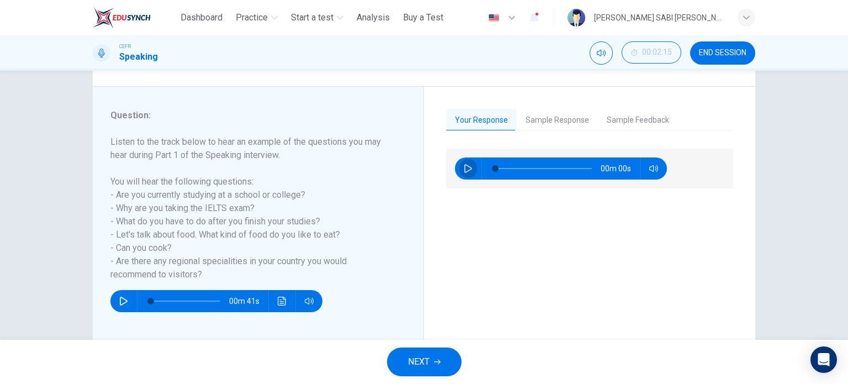
click at [470, 170] on button "button" at bounding box center [468, 168] width 18 height 22
click at [579, 125] on button "Sample Response" at bounding box center [557, 120] width 81 height 23
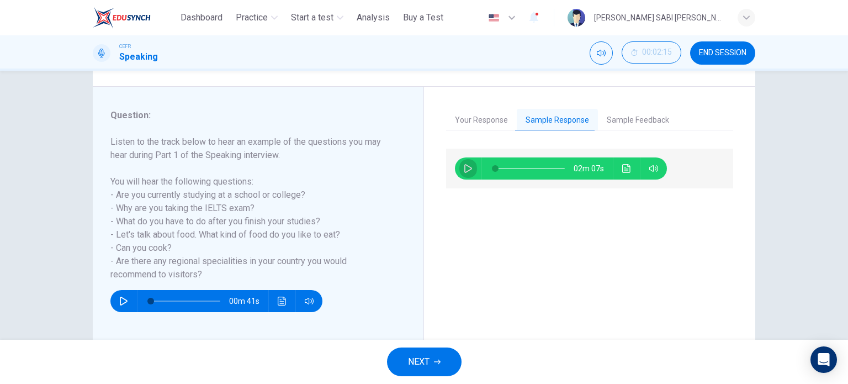
click at [464, 171] on icon "button" at bounding box center [468, 168] width 8 height 9
click at [610, 125] on button "Sample Feedback" at bounding box center [638, 120] width 80 height 23
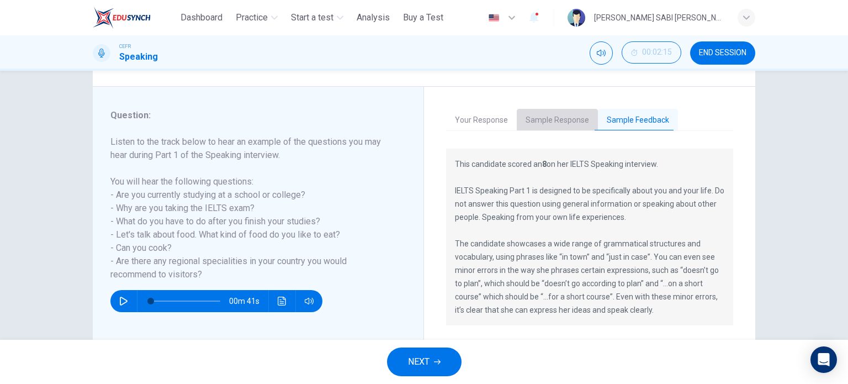
click at [553, 119] on button "Sample Response" at bounding box center [557, 120] width 81 height 23
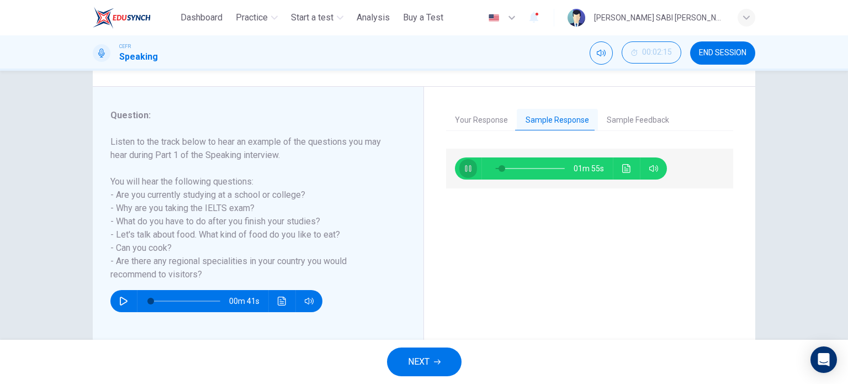
click at [464, 168] on icon "button" at bounding box center [468, 168] width 9 height 9
type input "*"
click at [484, 125] on button "Your Response" at bounding box center [481, 120] width 71 height 23
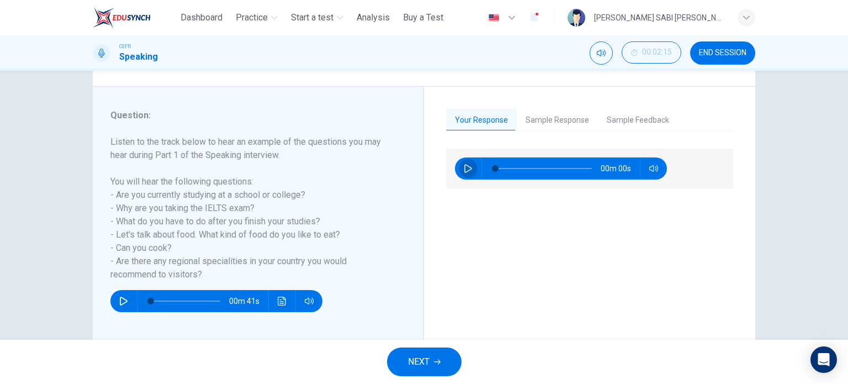
click at [469, 172] on icon "button" at bounding box center [468, 168] width 9 height 9
click at [436, 356] on button "NEXT" at bounding box center [424, 361] width 75 height 29
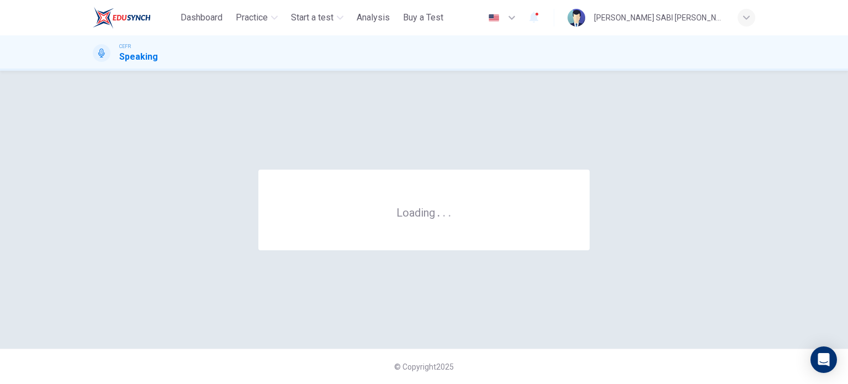
scroll to position [0, 0]
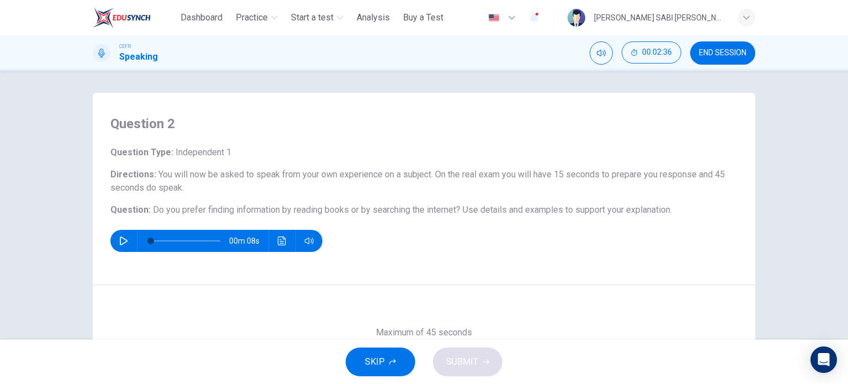
click at [120, 248] on button "button" at bounding box center [124, 241] width 18 height 22
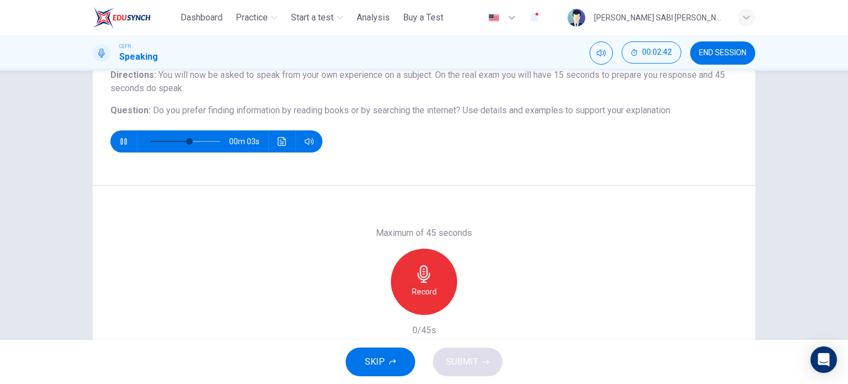
scroll to position [102, 0]
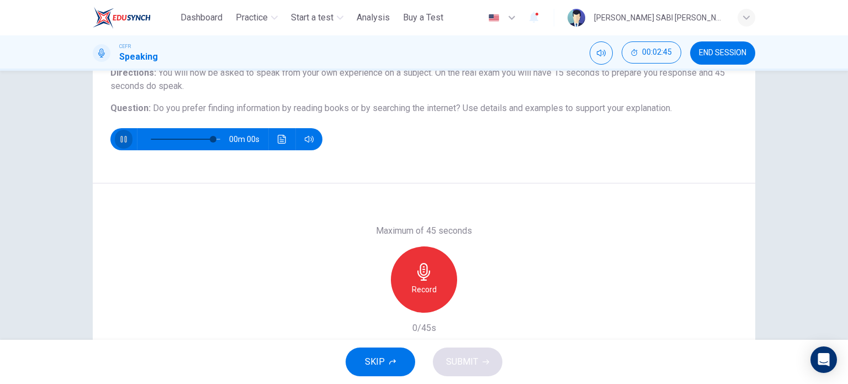
click at [121, 136] on icon "button" at bounding box center [123, 139] width 9 height 9
click at [427, 283] on h6 "Record" at bounding box center [424, 289] width 25 height 13
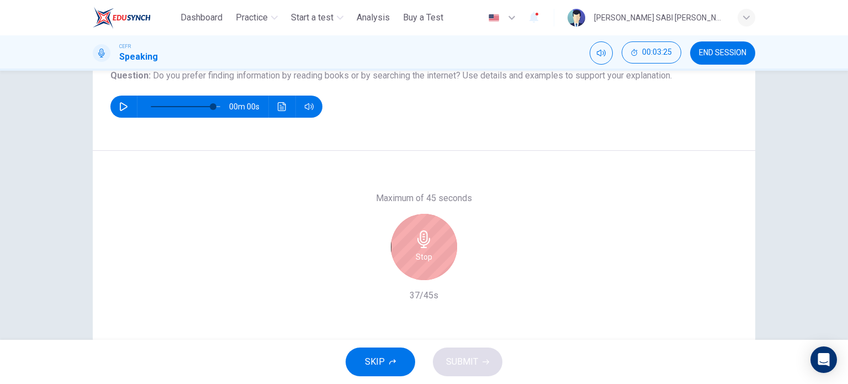
scroll to position [137, 0]
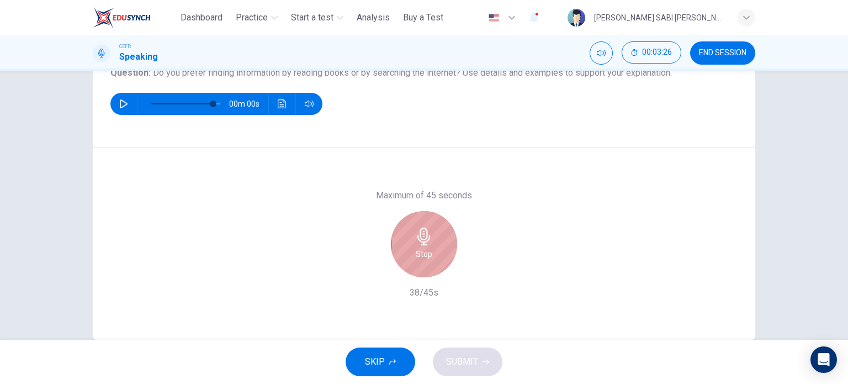
click at [432, 257] on div "Stop" at bounding box center [424, 244] width 66 height 66
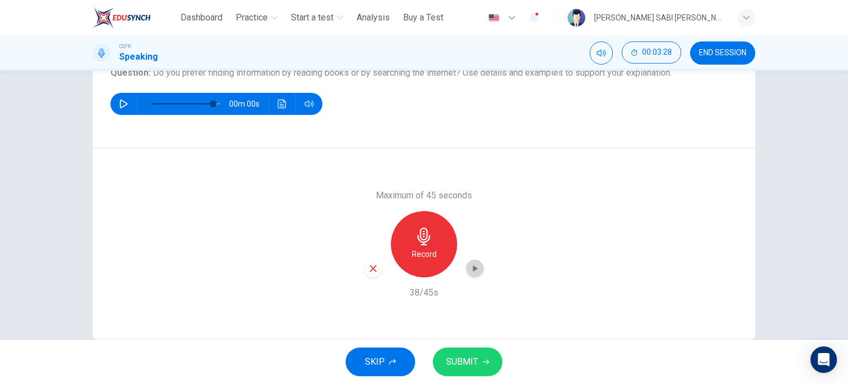
click at [473, 265] on icon "button" at bounding box center [474, 268] width 11 height 11
click at [369, 276] on div "button" at bounding box center [373, 269] width 18 height 18
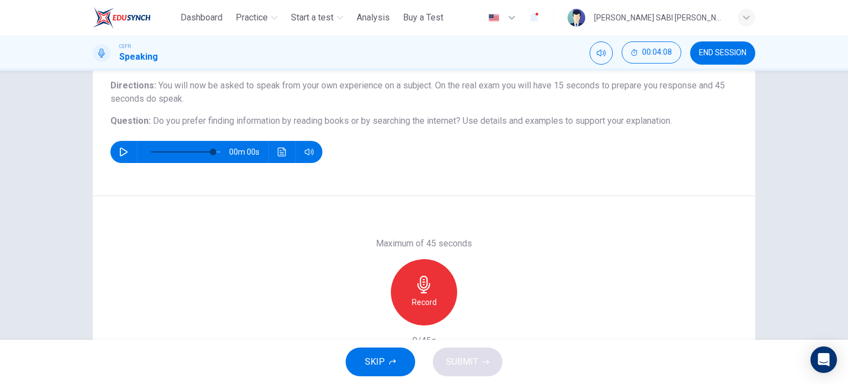
scroll to position [91, 0]
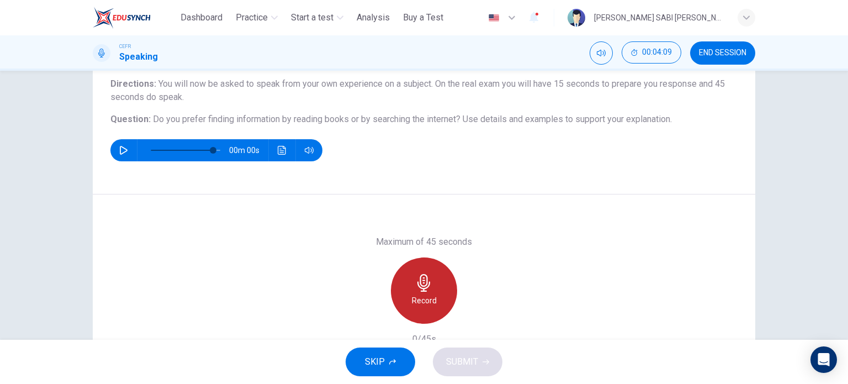
click at [435, 298] on div "Record" at bounding box center [424, 290] width 66 height 66
click at [435, 298] on div "Stop" at bounding box center [424, 290] width 66 height 66
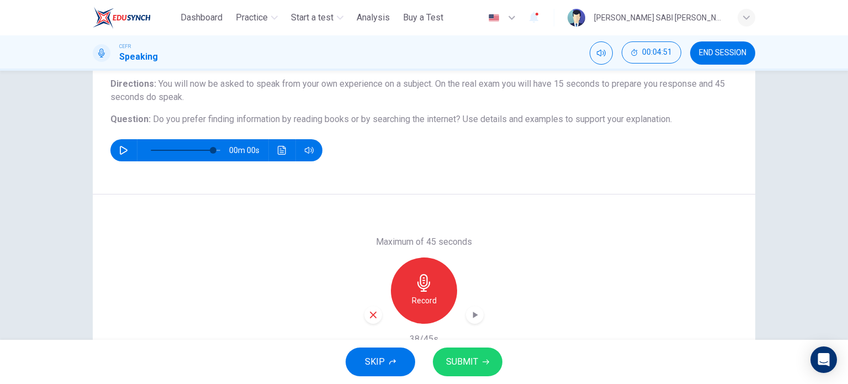
click at [480, 354] on button "SUBMIT" at bounding box center [468, 361] width 70 height 29
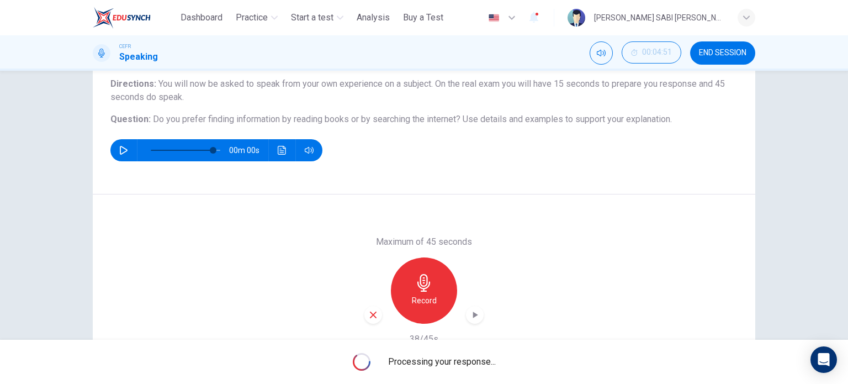
type input "*"
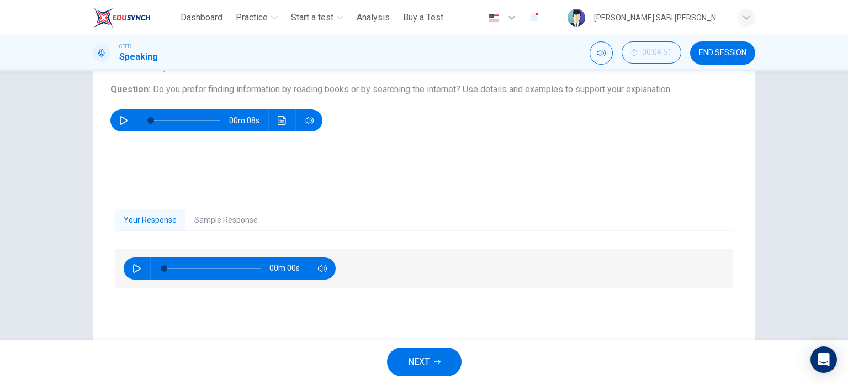
scroll to position [130, 0]
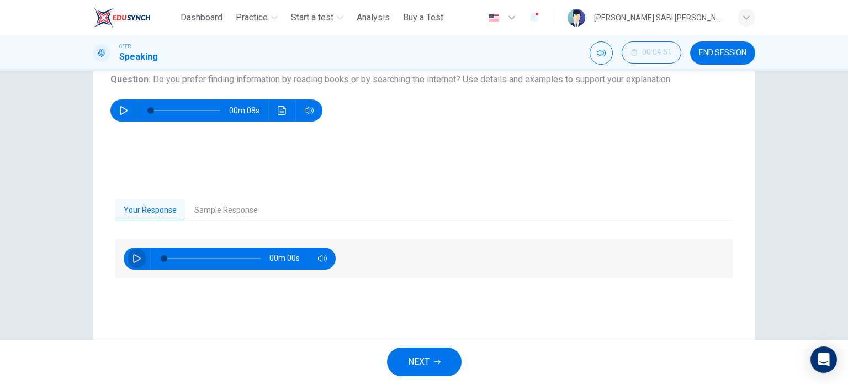
click at [133, 258] on icon "button" at bounding box center [137, 258] width 9 height 9
click at [133, 257] on icon "button" at bounding box center [137, 258] width 9 height 9
click at [444, 371] on button "NEXT" at bounding box center [424, 361] width 75 height 29
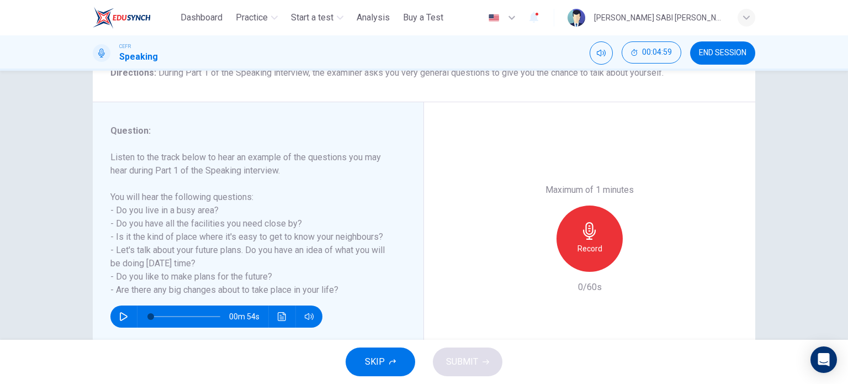
scroll to position [107, 0]
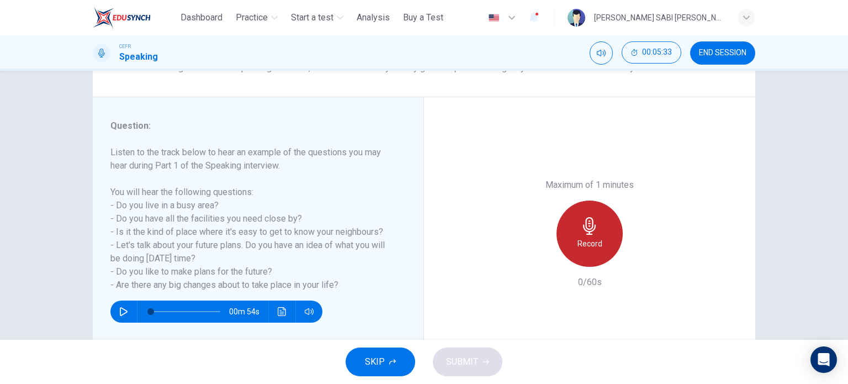
click at [585, 239] on h6 "Record" at bounding box center [590, 243] width 25 height 13
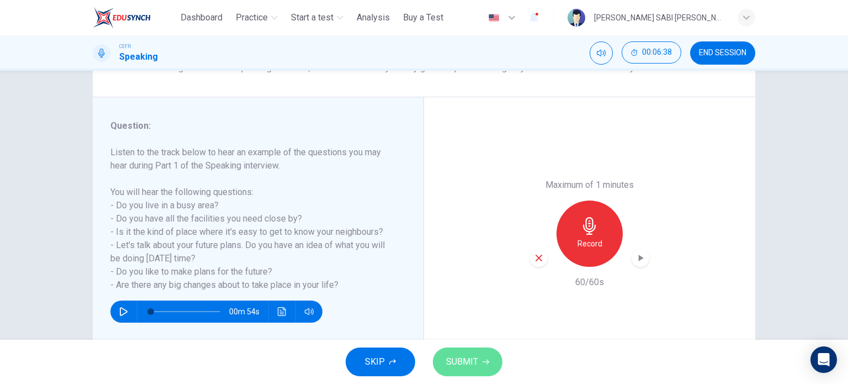
click at [484, 366] on button "SUBMIT" at bounding box center [468, 361] width 70 height 29
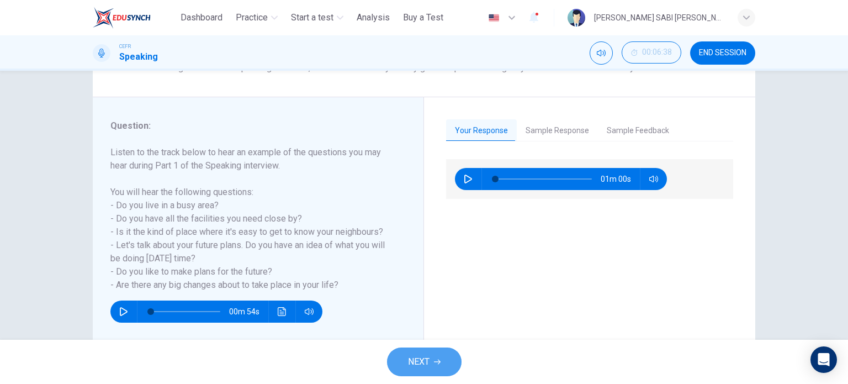
click at [443, 357] on button "NEXT" at bounding box center [424, 361] width 75 height 29
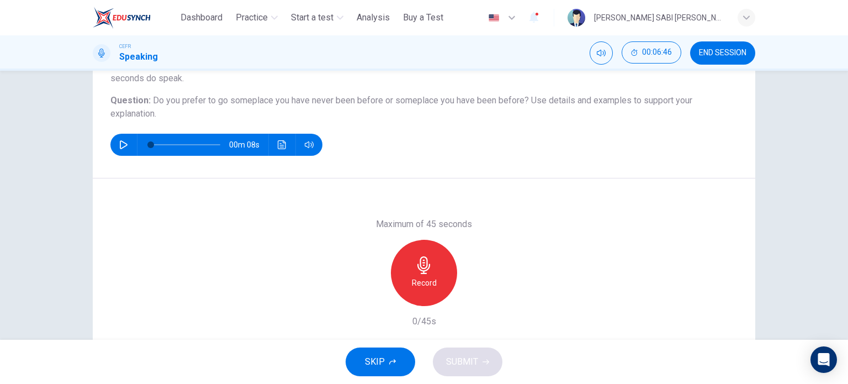
scroll to position [110, 0]
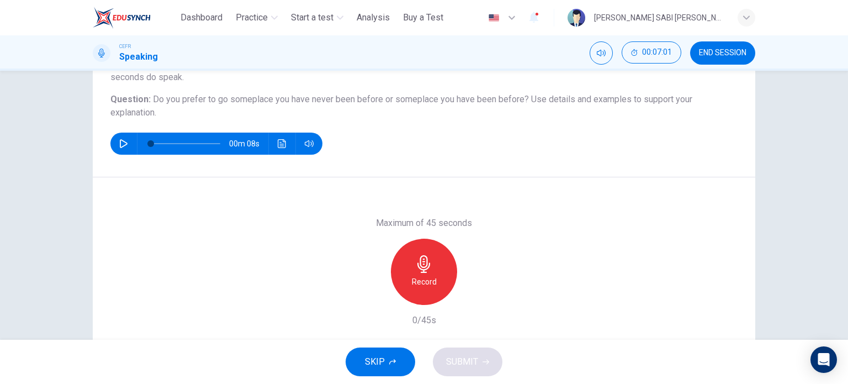
click at [440, 284] on div "Record" at bounding box center [424, 272] width 66 height 66
click at [468, 370] on button "SUBMIT" at bounding box center [468, 361] width 70 height 29
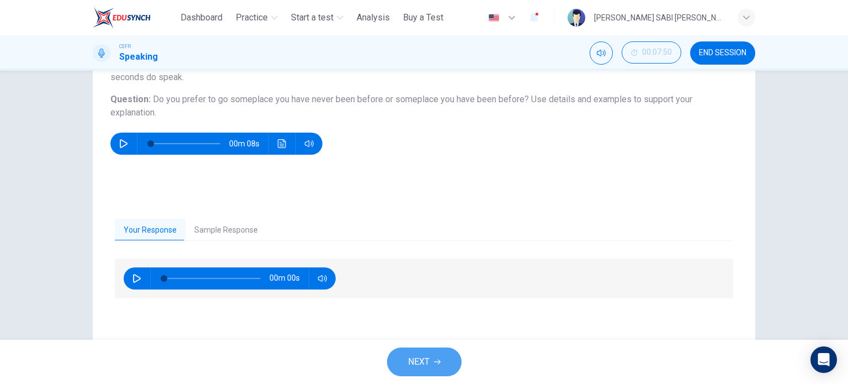
click at [423, 370] on button "NEXT" at bounding box center [424, 361] width 75 height 29
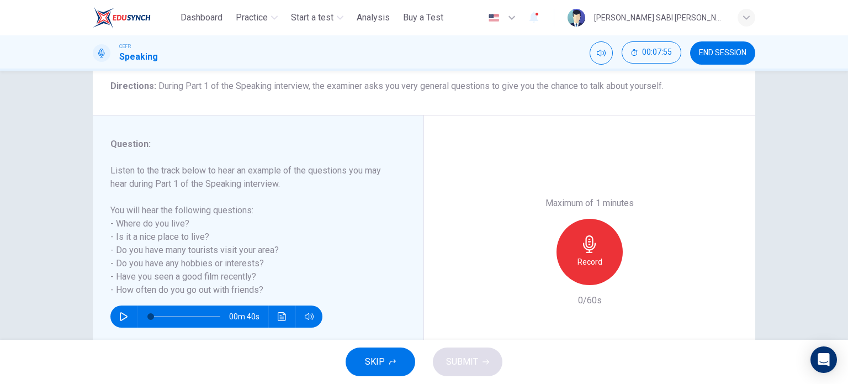
scroll to position [93, 0]
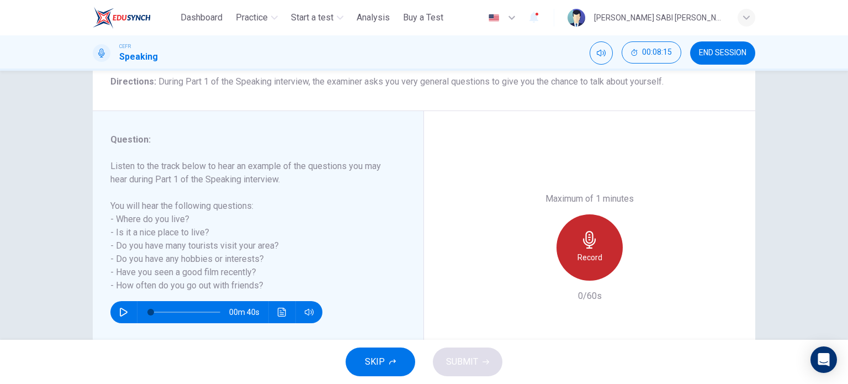
click at [588, 268] on div "Record" at bounding box center [590, 247] width 66 height 66
click at [588, 268] on div "Stop" at bounding box center [590, 247] width 66 height 66
click at [598, 267] on div "Stop" at bounding box center [590, 247] width 66 height 66
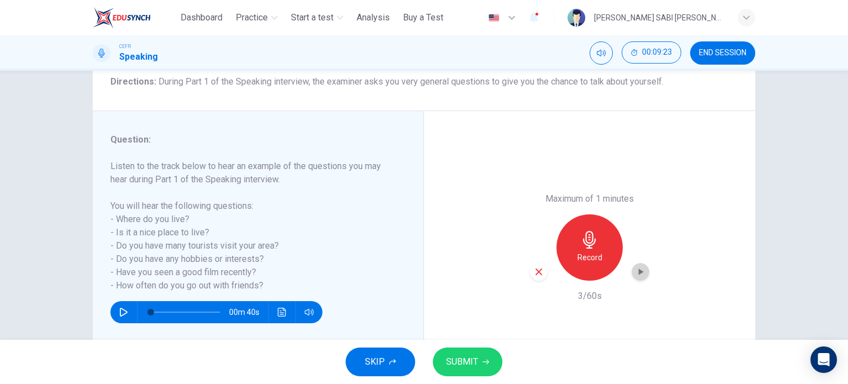
click at [641, 278] on div "button" at bounding box center [641, 272] width 18 height 18
click at [478, 357] on button "SUBMIT" at bounding box center [468, 361] width 70 height 29
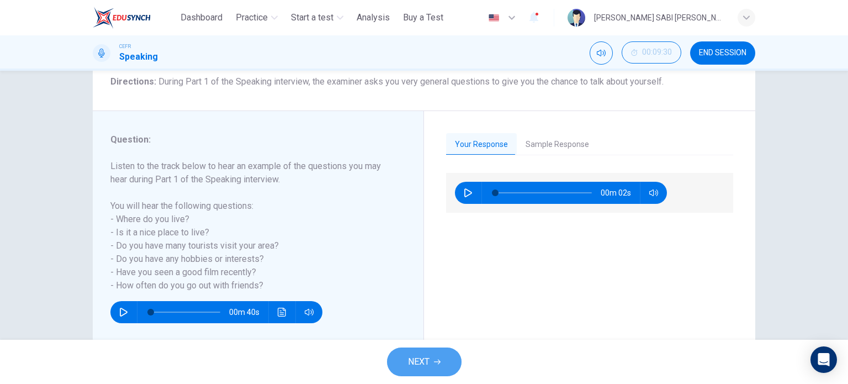
click at [411, 357] on span "NEXT" at bounding box center [419, 361] width 22 height 15
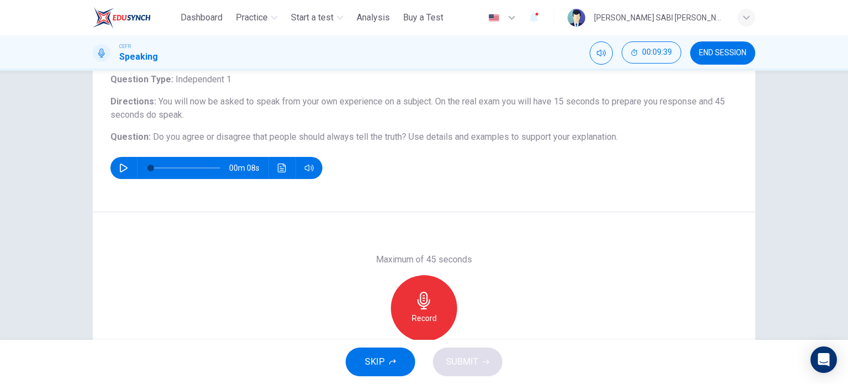
scroll to position [102, 0]
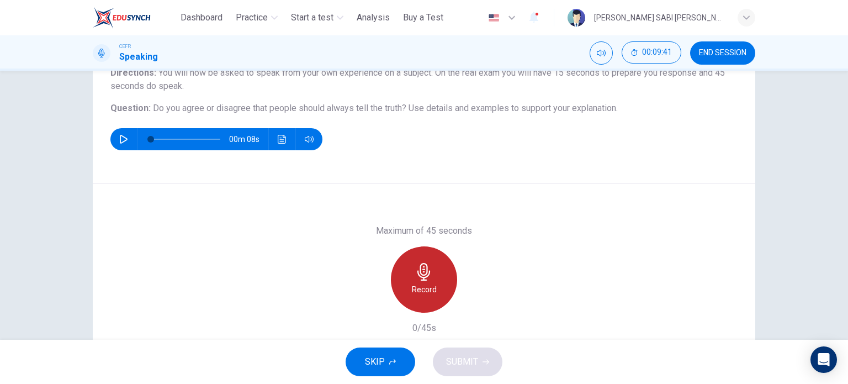
click at [431, 269] on div "Record" at bounding box center [424, 279] width 66 height 66
click at [420, 284] on h6 "Stop" at bounding box center [424, 289] width 17 height 13
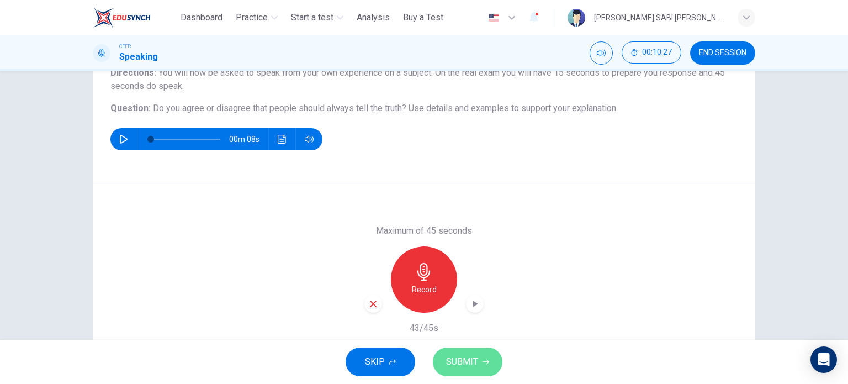
click at [476, 361] on span "SUBMIT" at bounding box center [462, 361] width 32 height 15
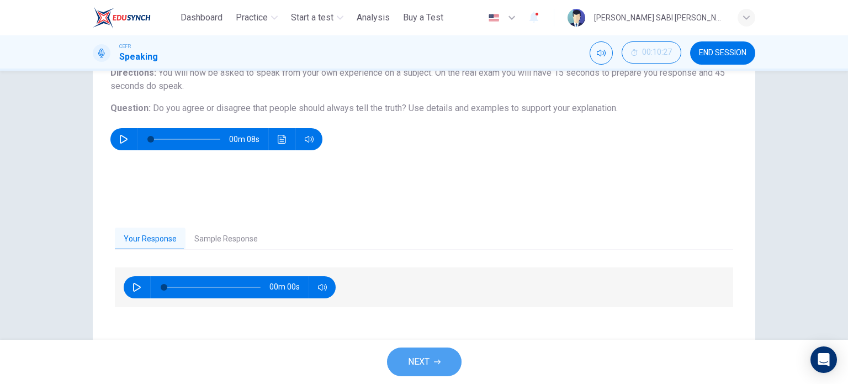
click at [415, 362] on span "NEXT" at bounding box center [419, 361] width 22 height 15
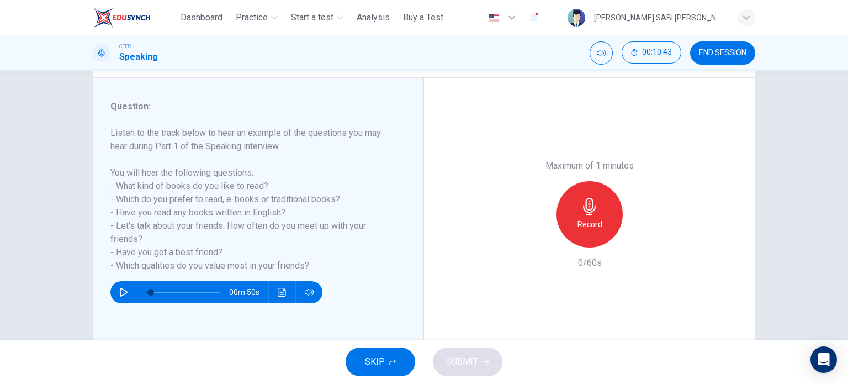
scroll to position [128, 0]
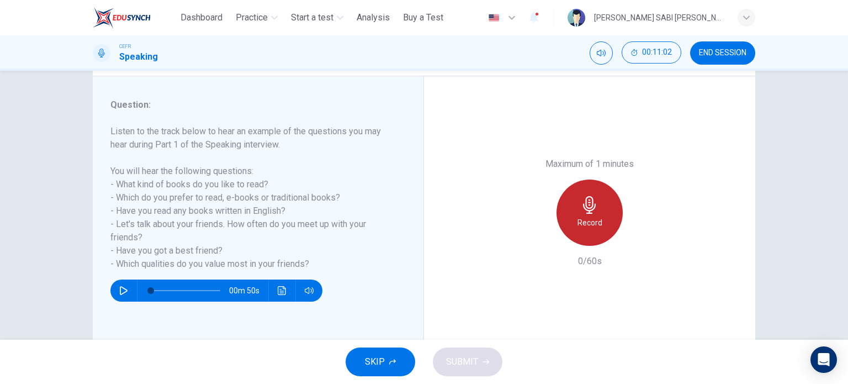
click at [585, 208] on icon "button" at bounding box center [589, 205] width 13 height 18
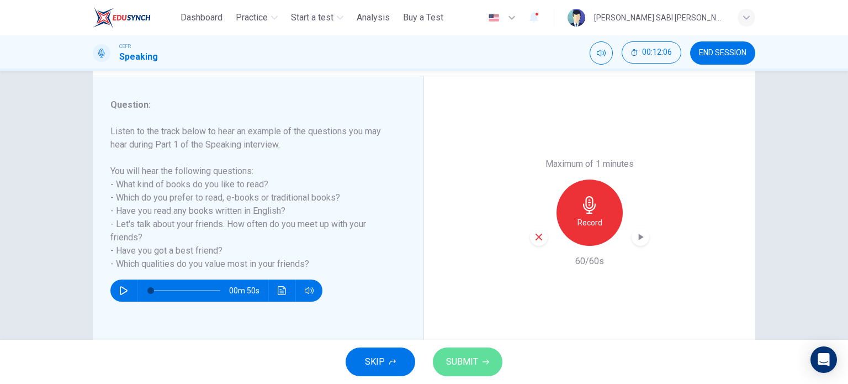
click at [464, 366] on span "SUBMIT" at bounding box center [462, 361] width 32 height 15
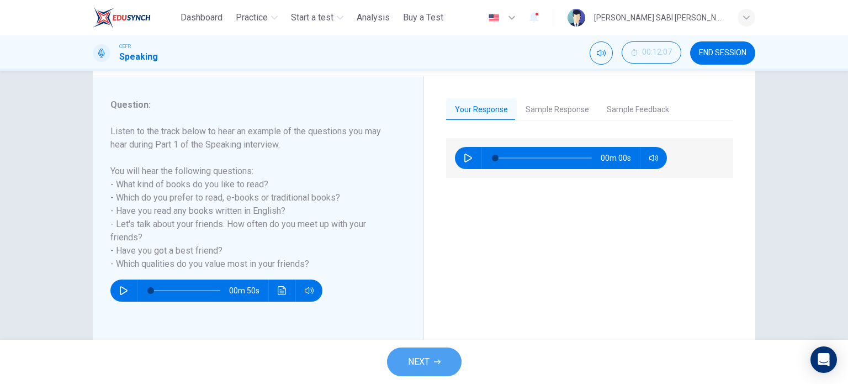
click at [417, 357] on span "NEXT" at bounding box center [419, 361] width 22 height 15
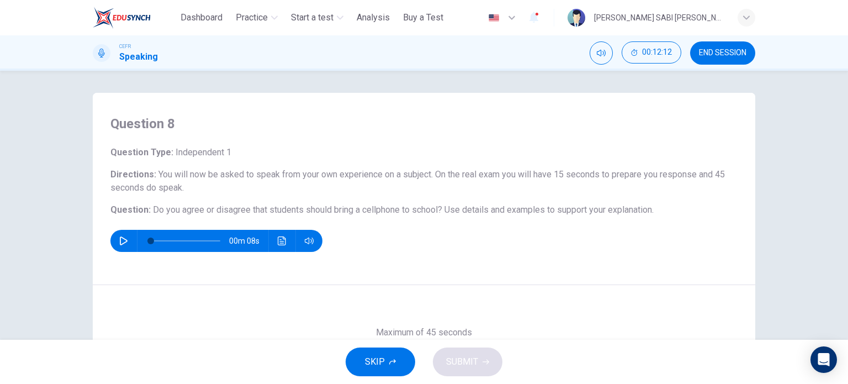
scroll to position [87, 0]
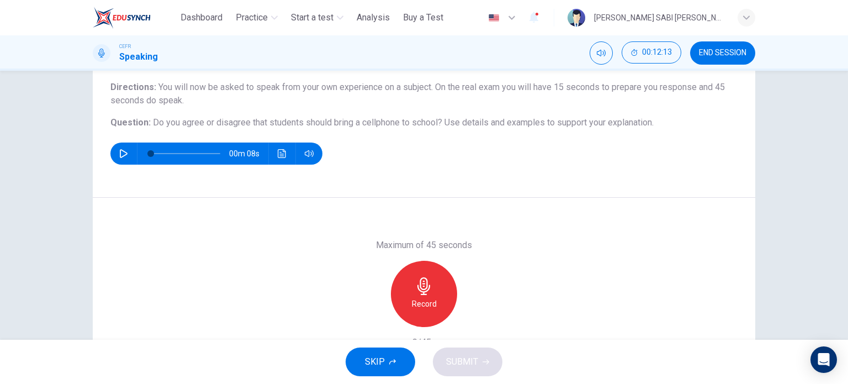
click at [442, 277] on div "Record" at bounding box center [424, 294] width 66 height 66
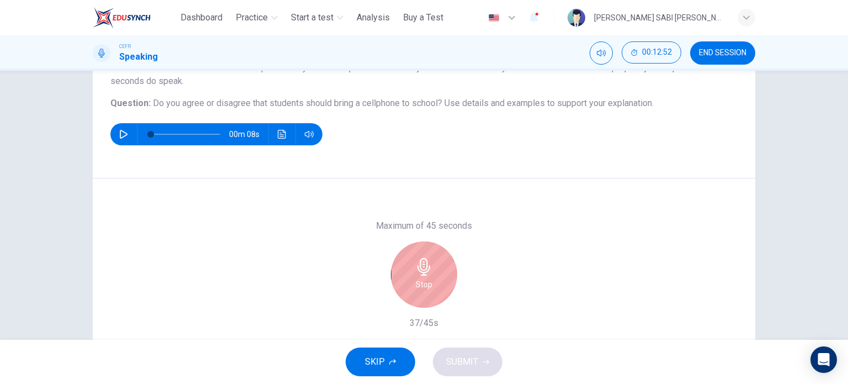
scroll to position [108, 0]
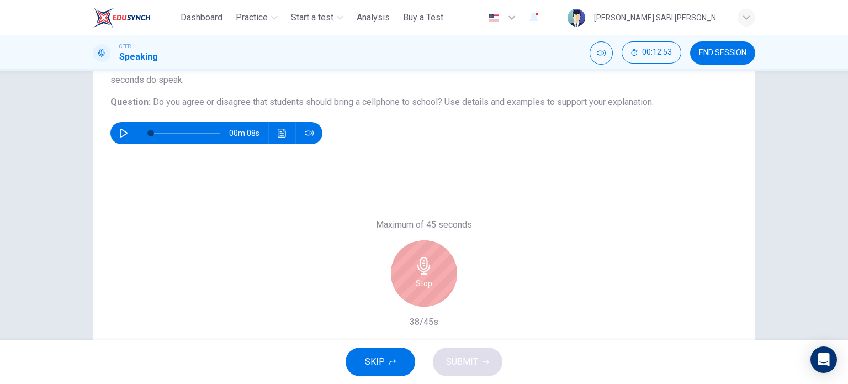
click at [417, 275] on div "Stop" at bounding box center [424, 273] width 66 height 66
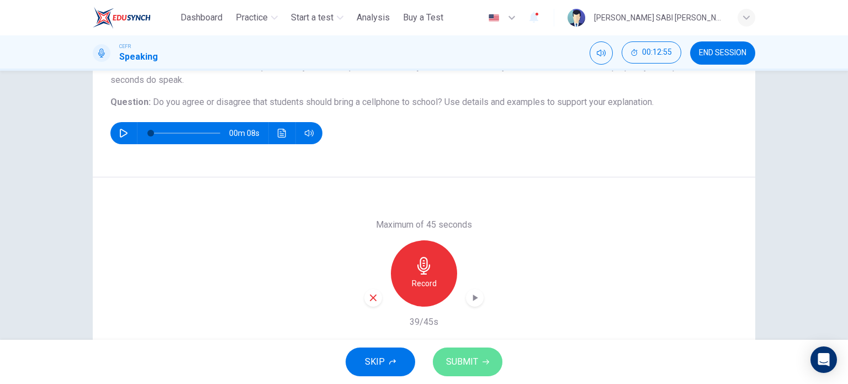
click at [450, 366] on span "SUBMIT" at bounding box center [462, 361] width 32 height 15
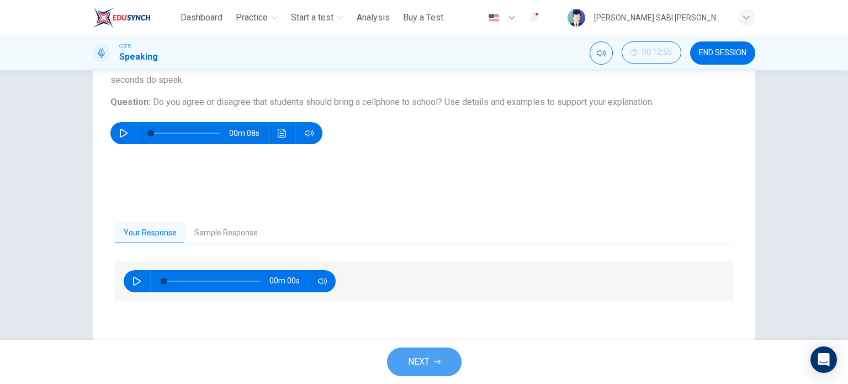
click at [431, 354] on button "NEXT" at bounding box center [424, 361] width 75 height 29
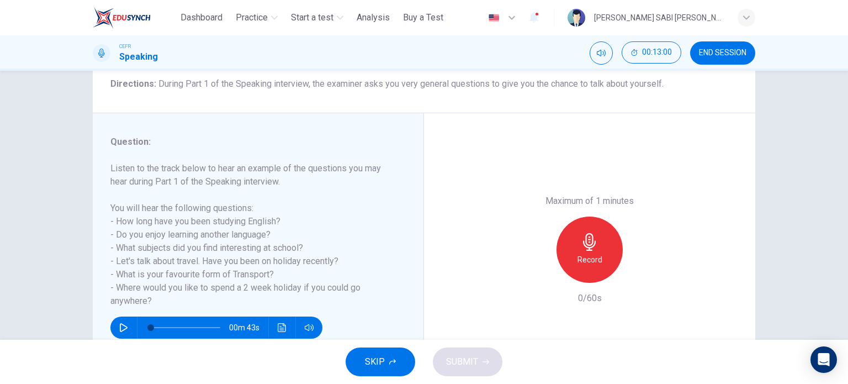
scroll to position [110, 0]
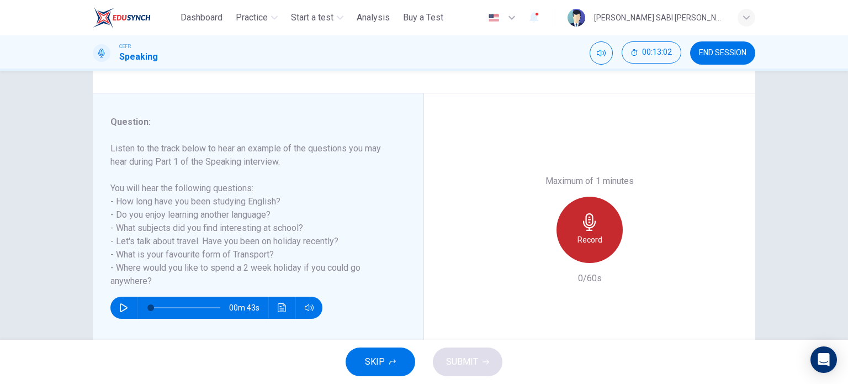
click at [570, 219] on div "Record" at bounding box center [590, 230] width 66 height 66
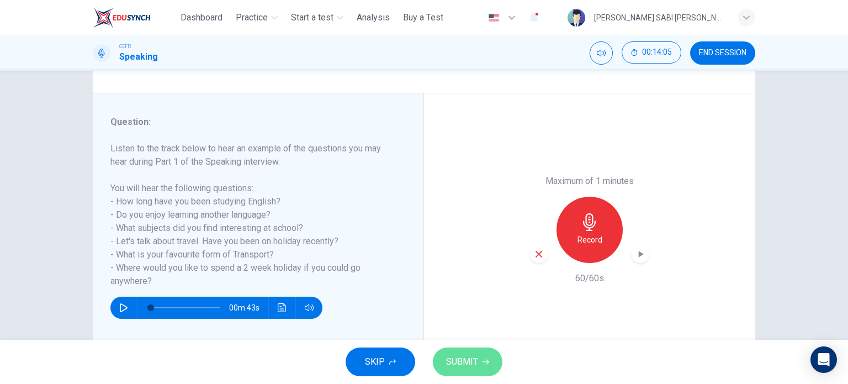
click at [479, 358] on button "SUBMIT" at bounding box center [468, 361] width 70 height 29
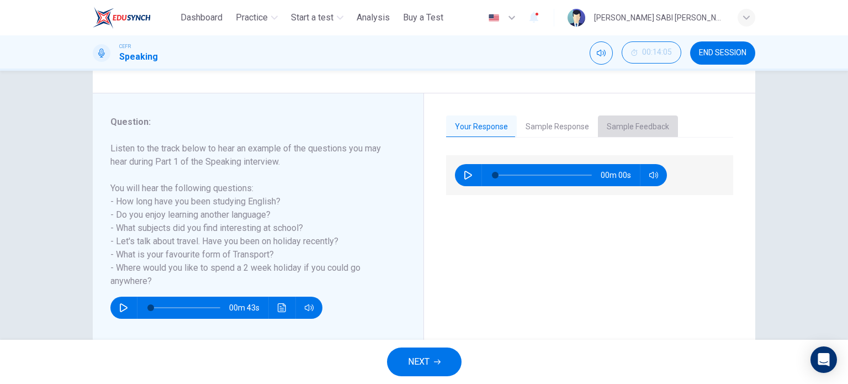
click at [619, 125] on button "Sample Feedback" at bounding box center [638, 126] width 80 height 23
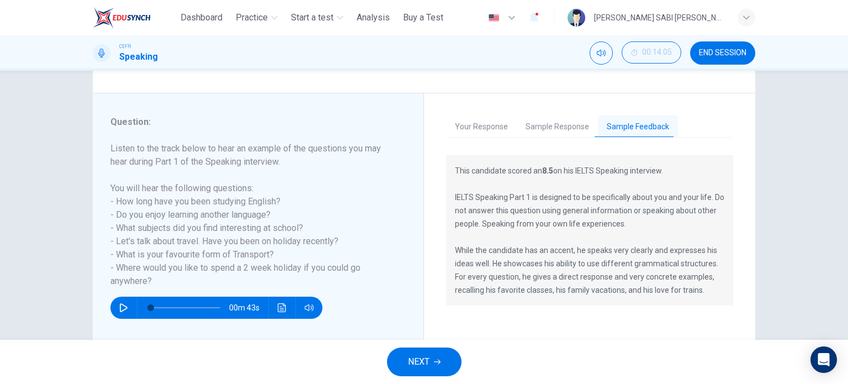
click at [544, 125] on button "Sample Response" at bounding box center [557, 126] width 81 height 23
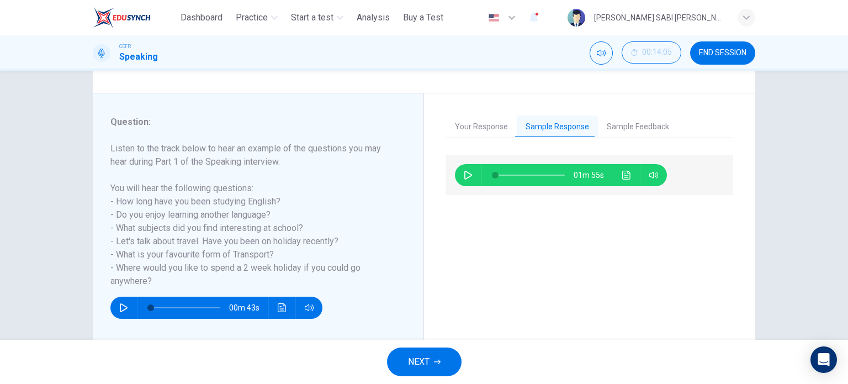
click at [457, 179] on div "01m 55s" at bounding box center [561, 175] width 212 height 22
click at [466, 177] on icon "button" at bounding box center [468, 175] width 9 height 9
click at [504, 173] on span at bounding box center [506, 175] width 7 height 7
click at [467, 119] on button "Your Response" at bounding box center [481, 126] width 71 height 23
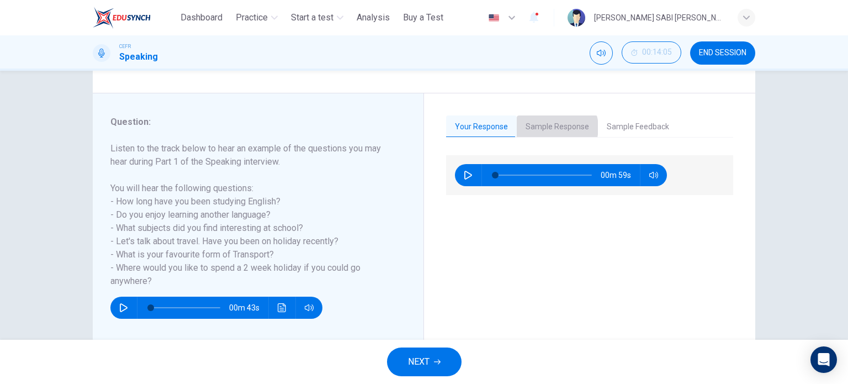
click at [549, 128] on button "Sample Response" at bounding box center [557, 126] width 81 height 23
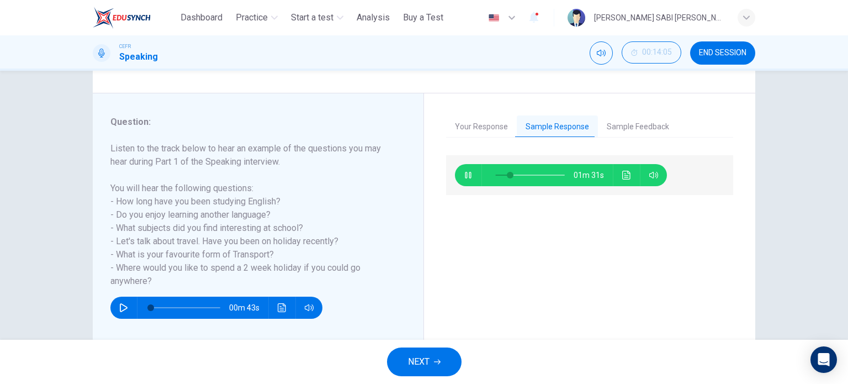
click at [460, 181] on button "button" at bounding box center [468, 175] width 18 height 22
type input "**"
click at [476, 128] on button "Your Response" at bounding box center [481, 126] width 71 height 23
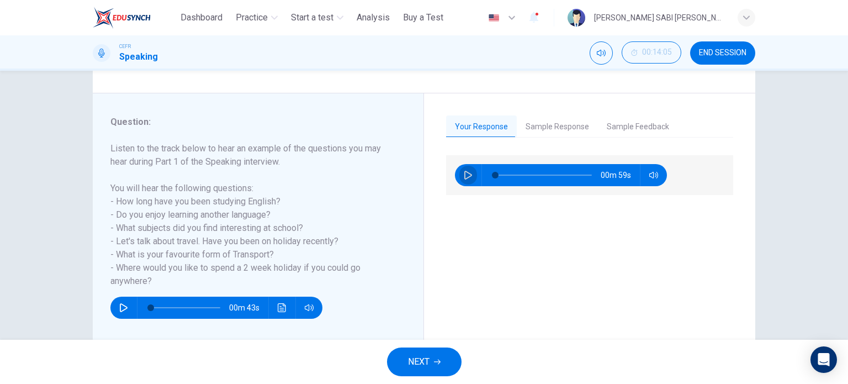
click at [470, 175] on button "button" at bounding box center [468, 175] width 18 height 22
type input "**"
click at [437, 359] on icon "button" at bounding box center [437, 361] width 7 height 7
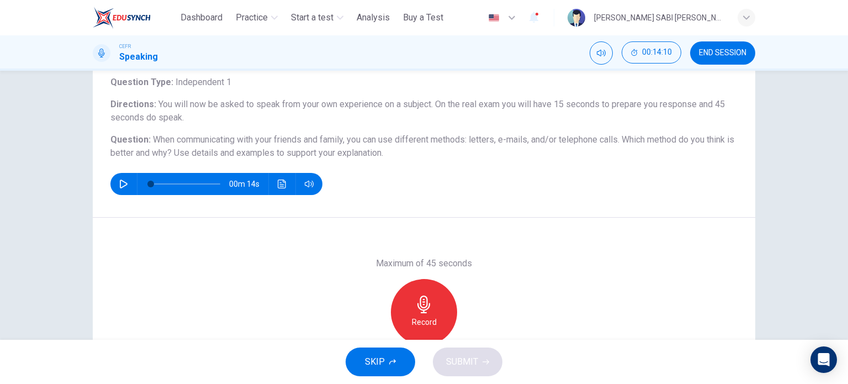
scroll to position [18, 0]
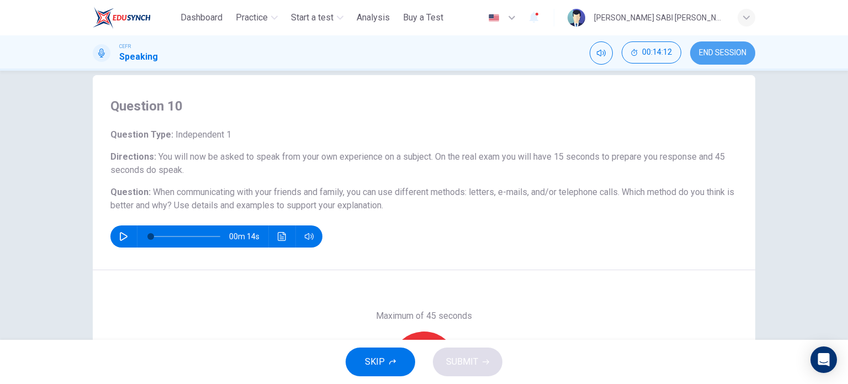
click at [721, 47] on button "END SESSION" at bounding box center [722, 52] width 65 height 23
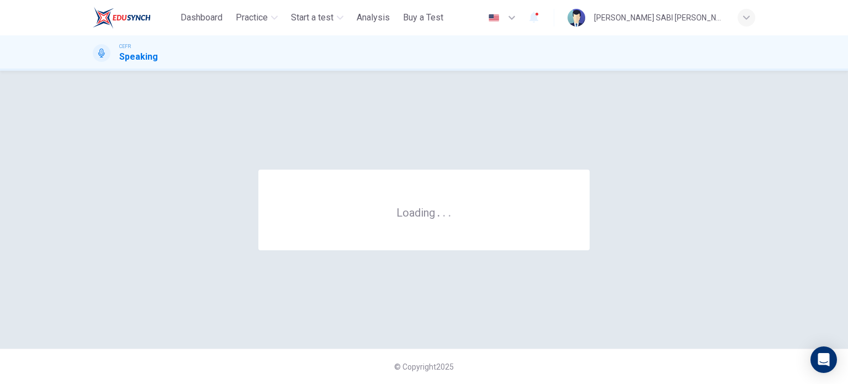
scroll to position [0, 0]
